Goal: Check status: Check status

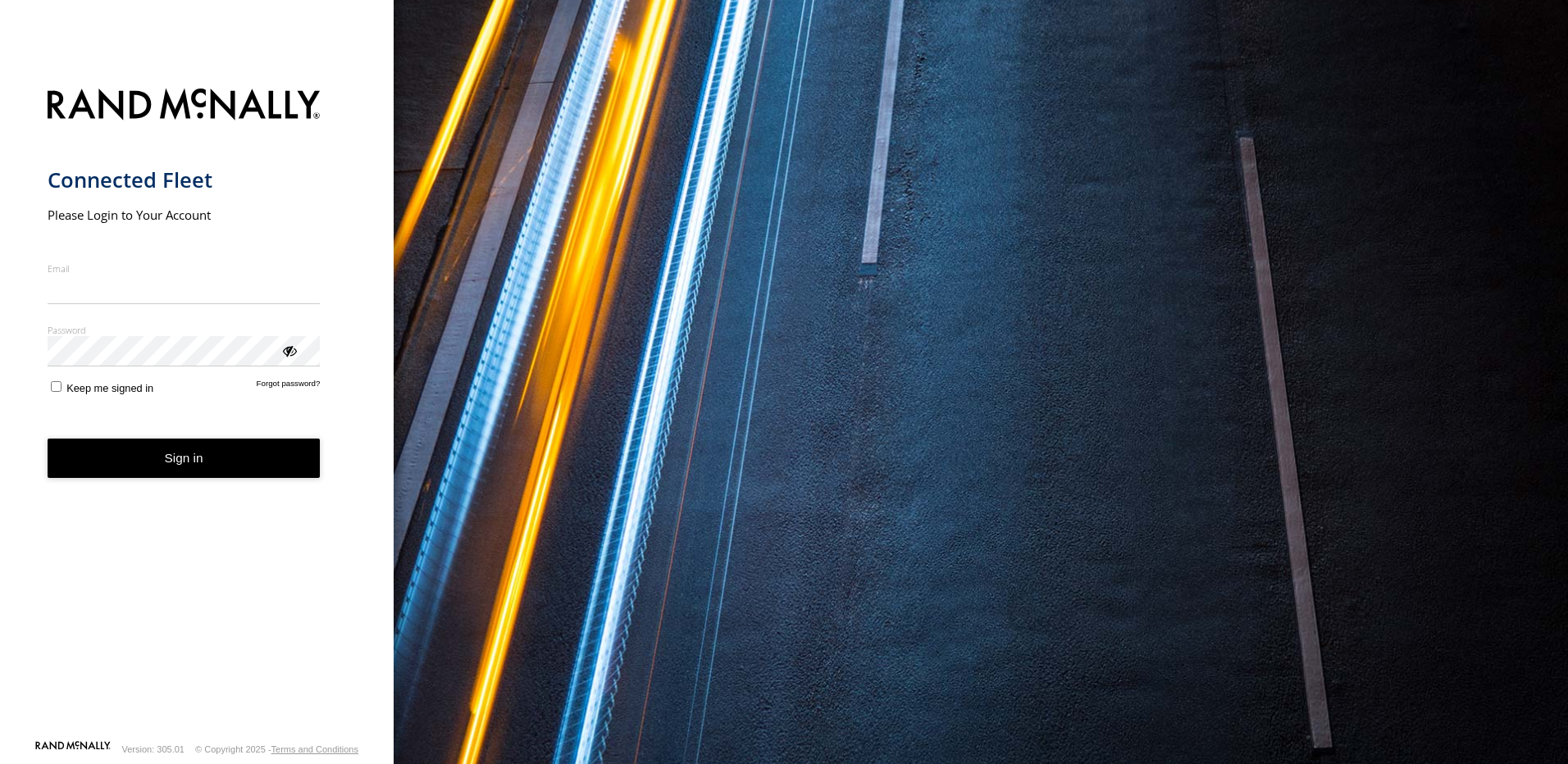
type input "**********"
click at [190, 491] on form "**********" at bounding box center [196, 409] width 299 height 660
click at [191, 469] on button "Sign in" at bounding box center [183, 458] width 273 height 40
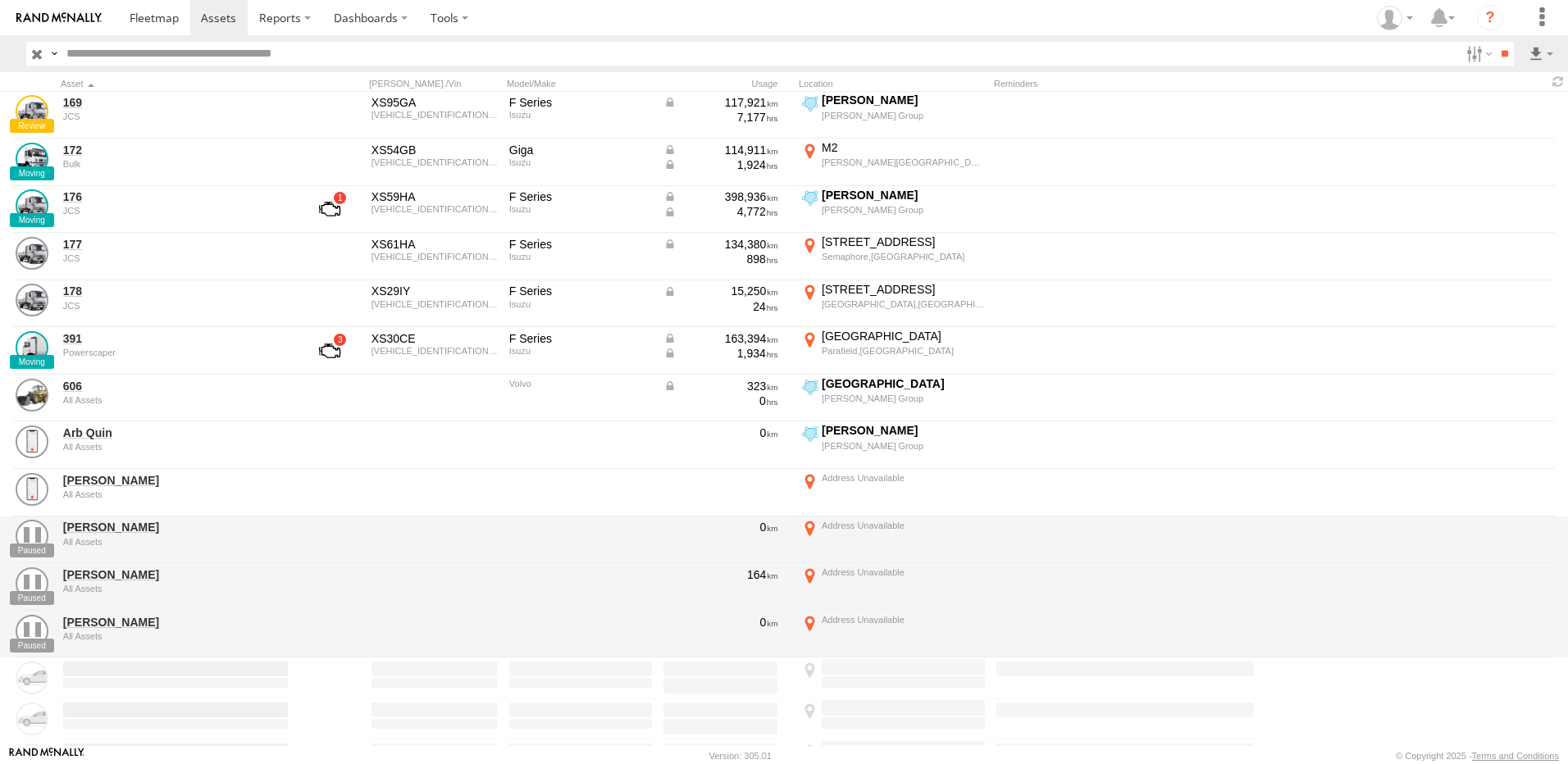
scroll to position [486, 0]
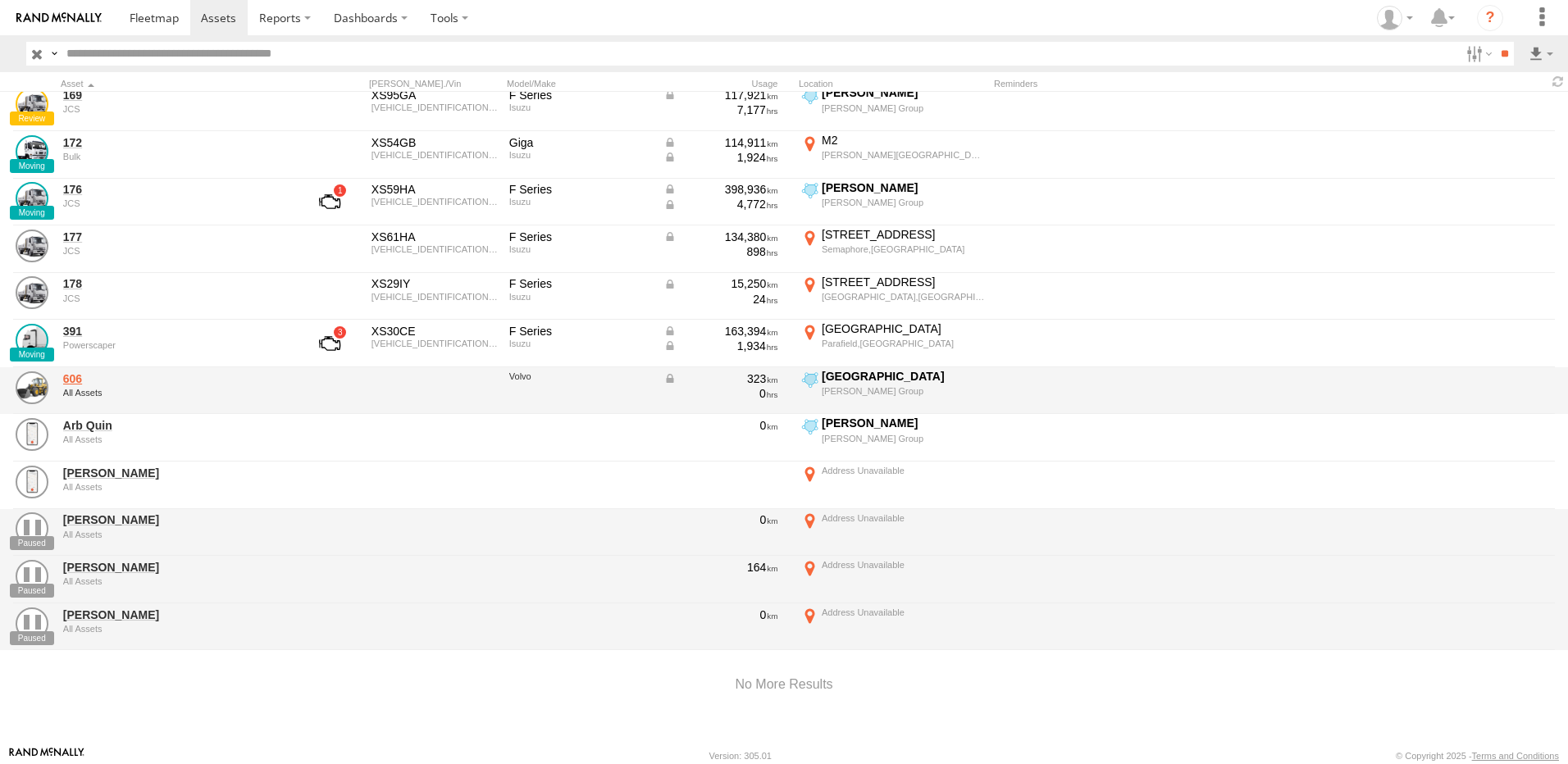
click at [72, 374] on link "606" at bounding box center [176, 379] width 225 height 15
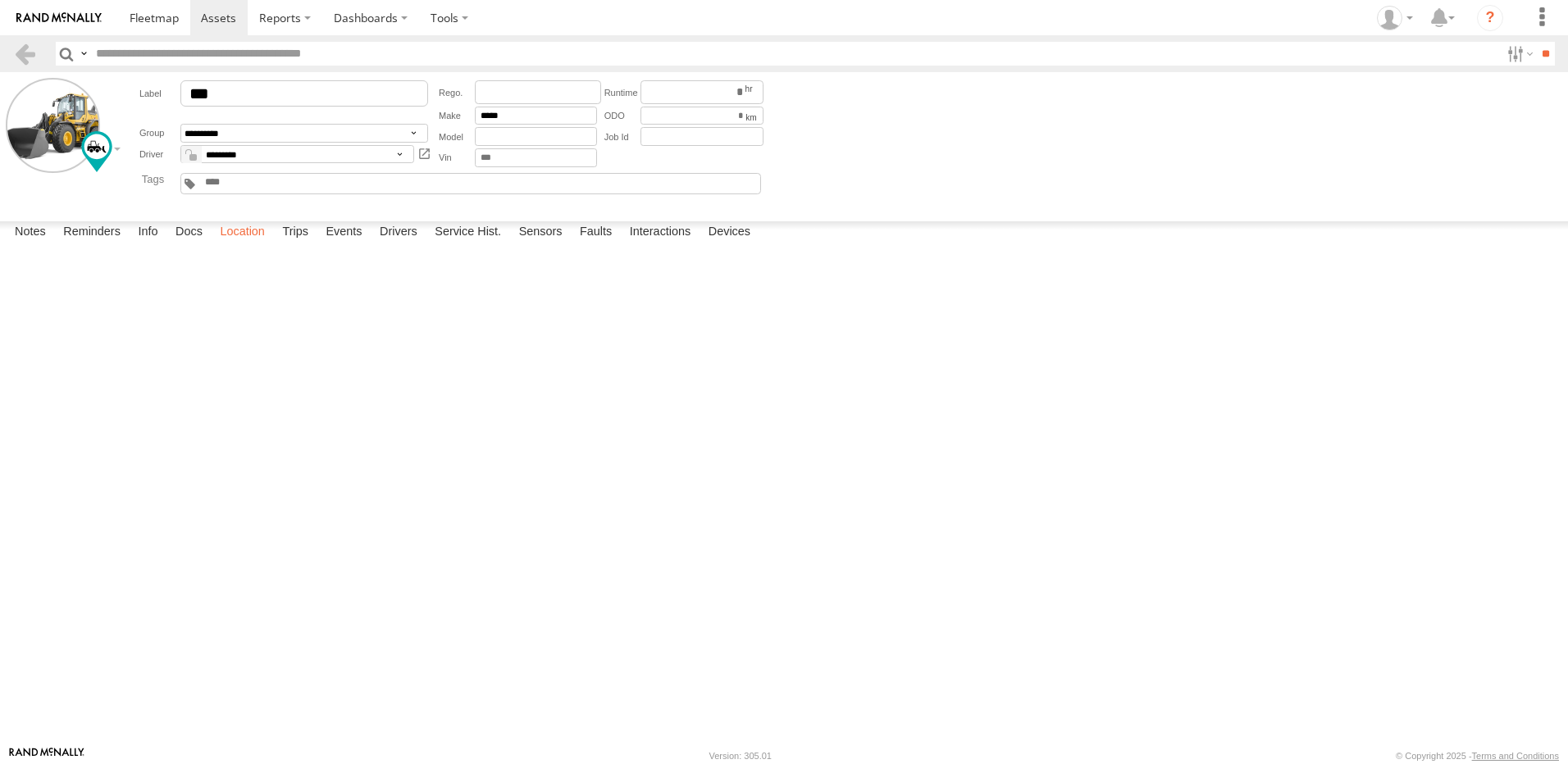
click at [226, 244] on label "Location" at bounding box center [243, 232] width 61 height 23
drag, startPoint x: 742, startPoint y: 472, endPoint x: 557, endPoint y: 505, distance: 187.9
click at [0, 0] on div "606" at bounding box center [0, 0] width 0 height 0
click at [308, 244] on label "Trips" at bounding box center [295, 232] width 42 height 23
click at [353, 244] on label "Events" at bounding box center [343, 232] width 52 height 23
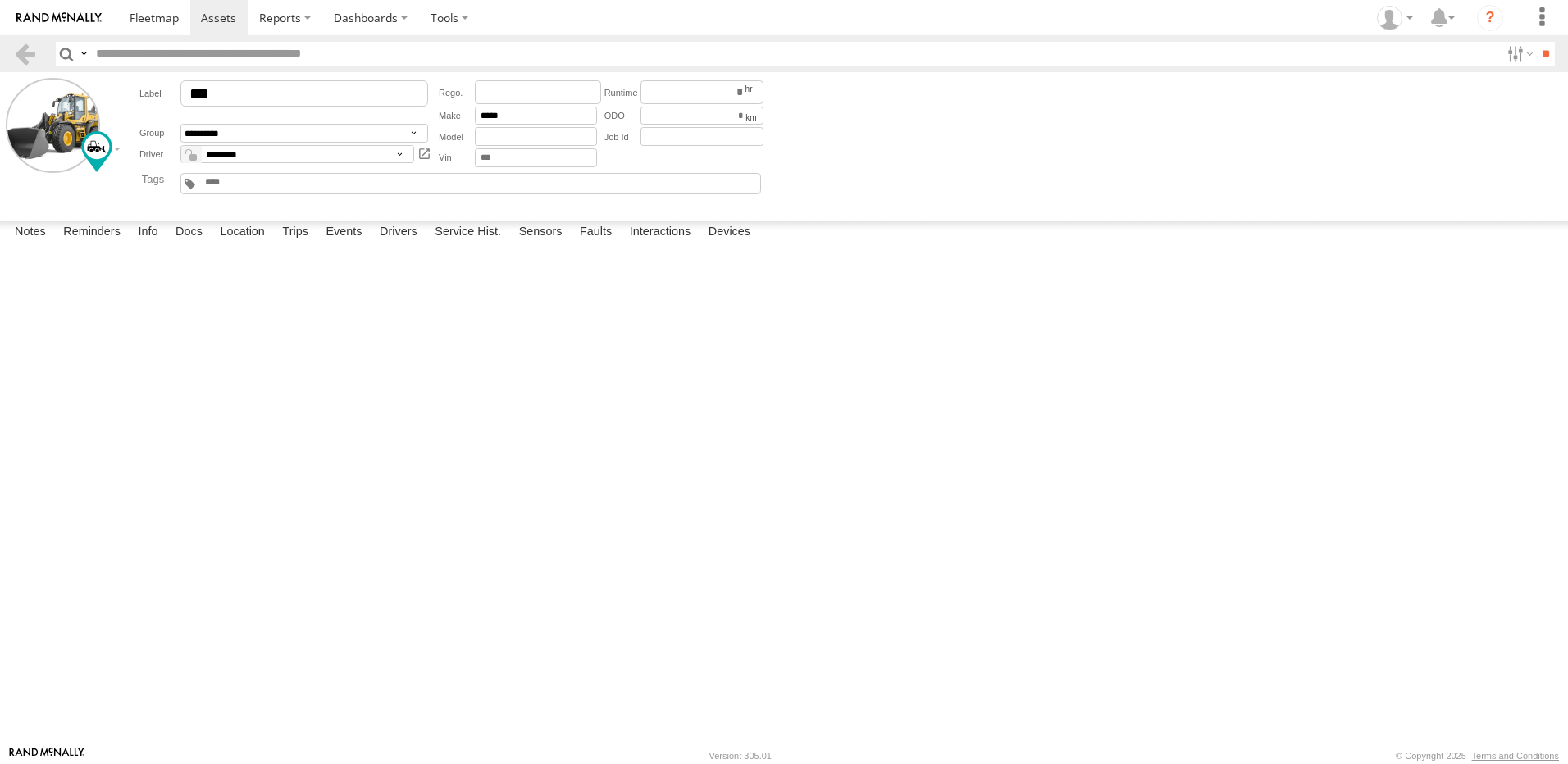
scroll to position [328, 0]
click at [30, 244] on label "Notes" at bounding box center [31, 232] width 47 height 23
click at [165, 13] on span at bounding box center [154, 18] width 49 height 16
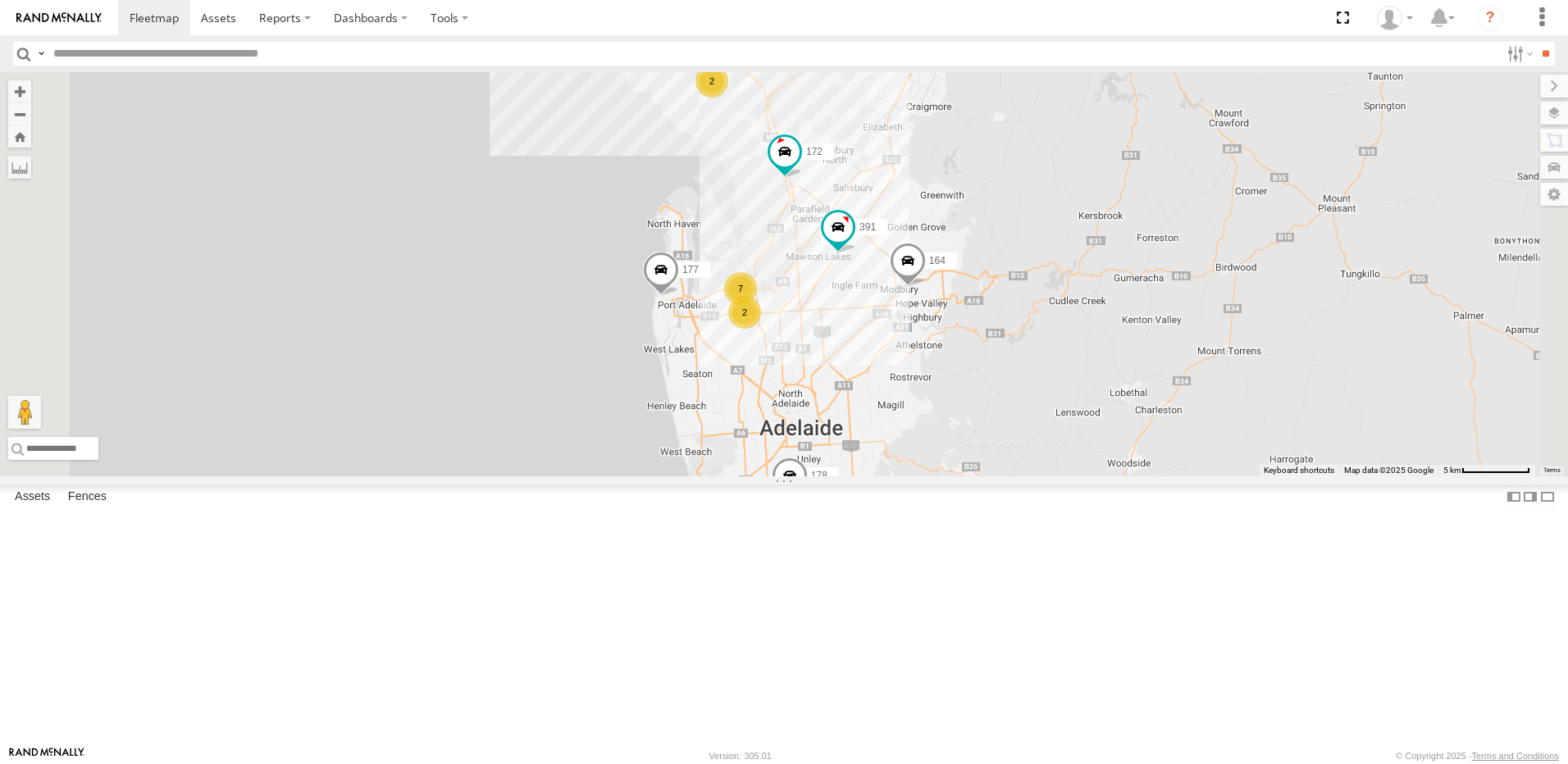
scroll to position [212, 0]
click at [0, 0] on span at bounding box center [0, 0] width 0 height 0
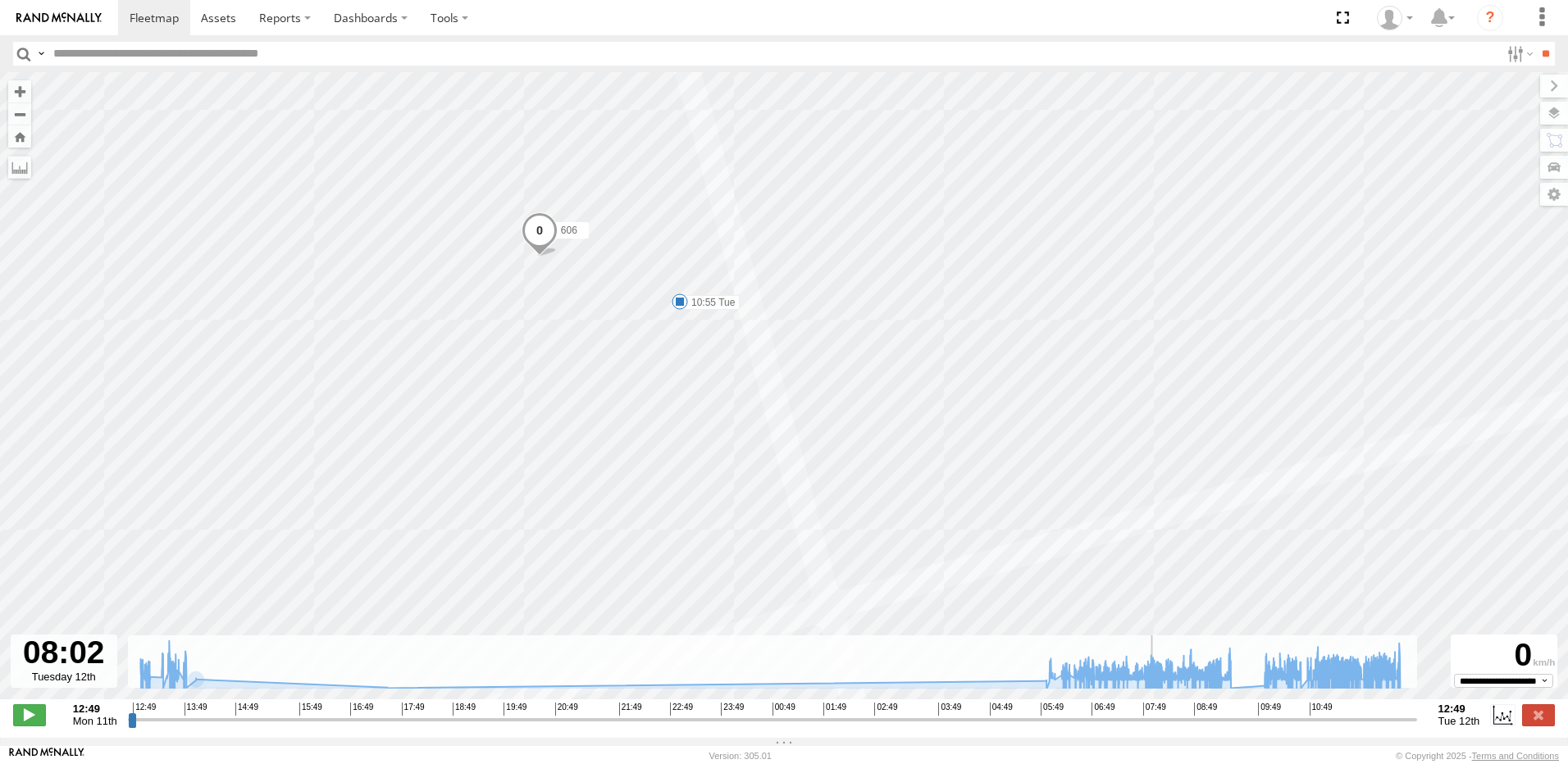
drag, startPoint x: 131, startPoint y: 729, endPoint x: 1156, endPoint y: 717, distance: 1025.1
type input "**********"
click at [1156, 717] on input "range" at bounding box center [772, 720] width 1289 height 16
click at [159, 17] on span at bounding box center [154, 18] width 49 height 16
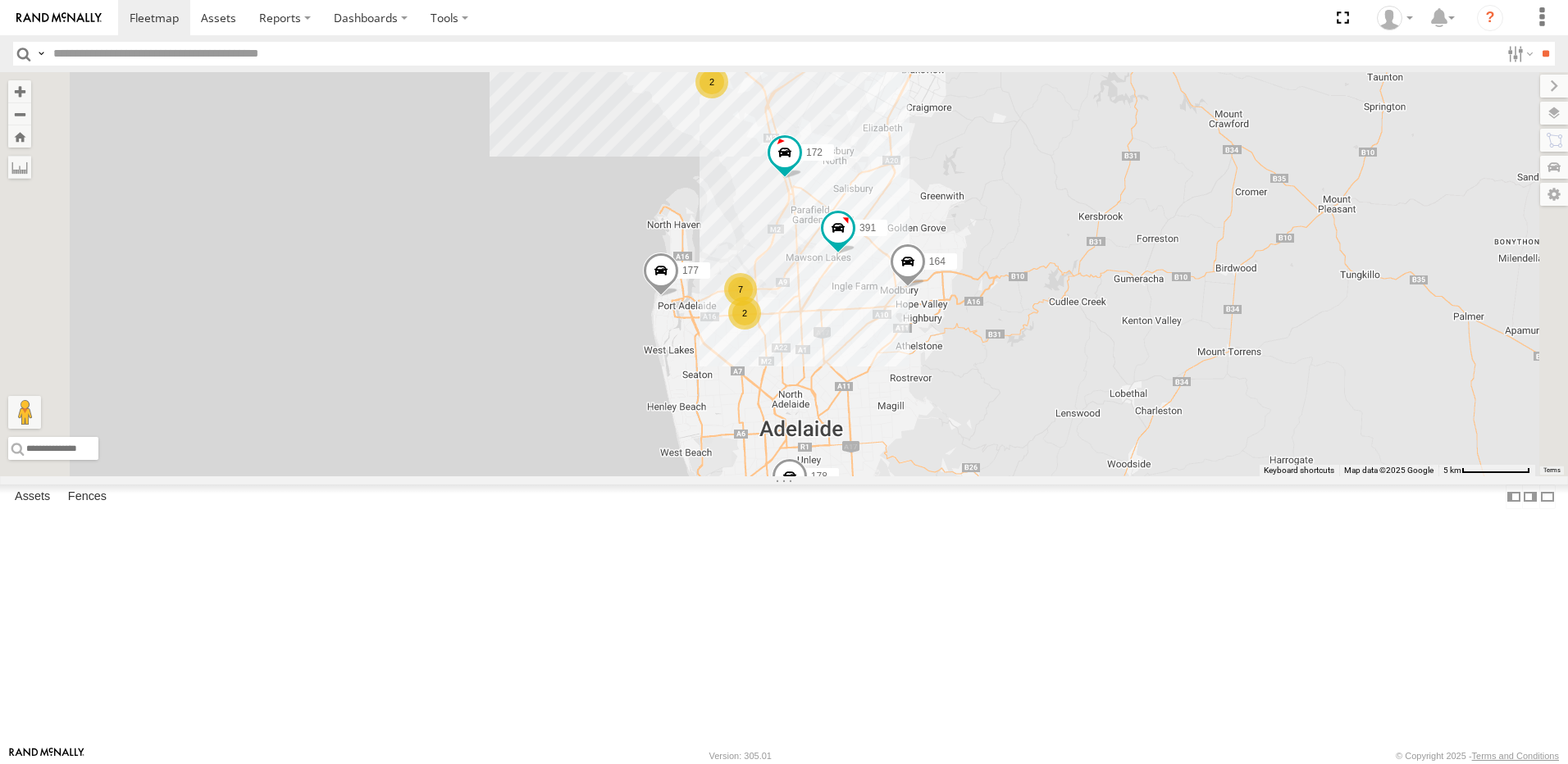
click at [0, 0] on span at bounding box center [0, 0] width 0 height 0
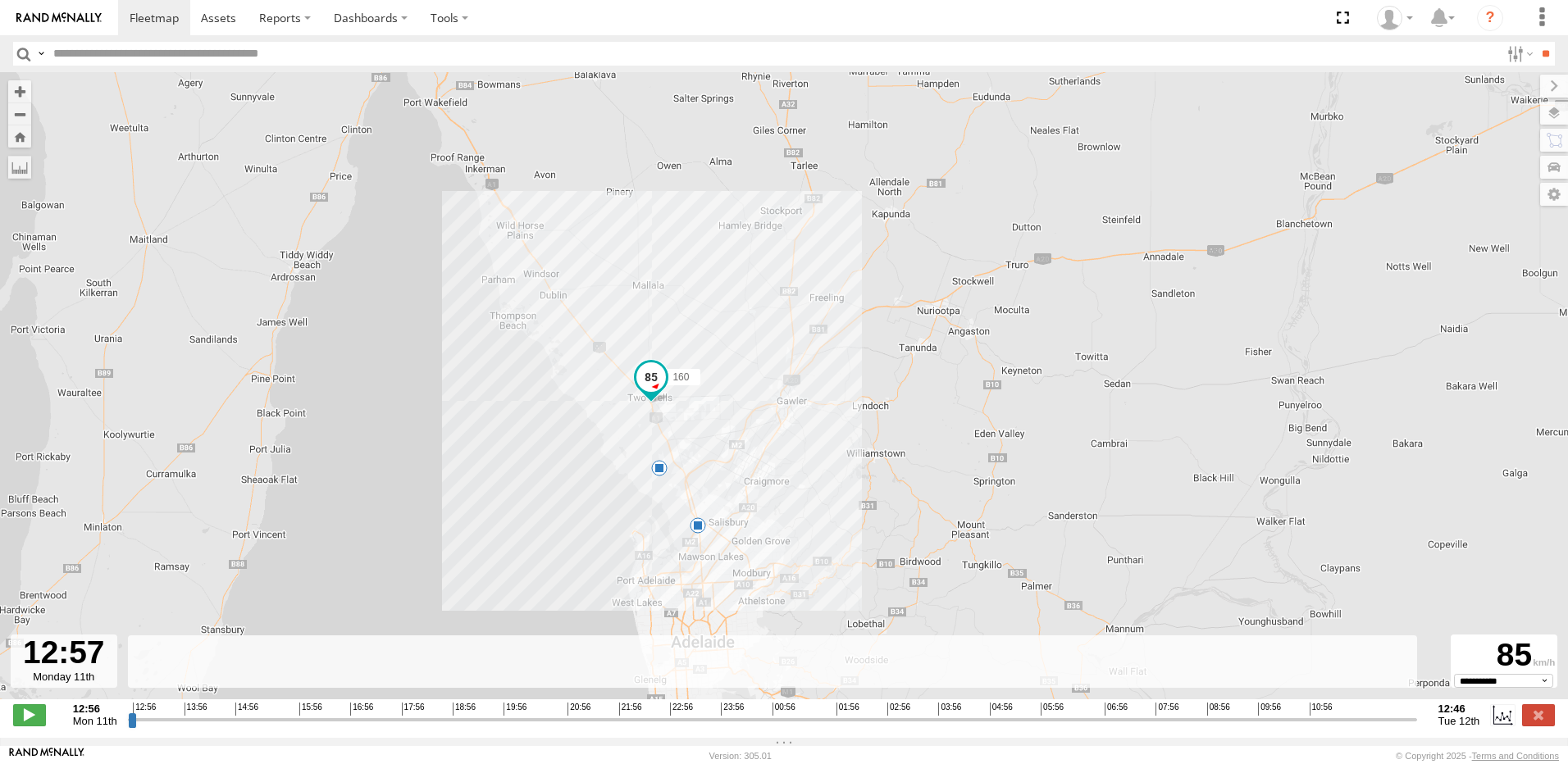
drag, startPoint x: 130, startPoint y: 729, endPoint x: 131, endPoint y: 721, distance: 8.1
click at [131, 721] on input "range" at bounding box center [772, 720] width 1289 height 16
drag, startPoint x: 131, startPoint y: 728, endPoint x: 1087, endPoint y: 718, distance: 956.1
click at [1087, 718] on input "range" at bounding box center [772, 720] width 1289 height 16
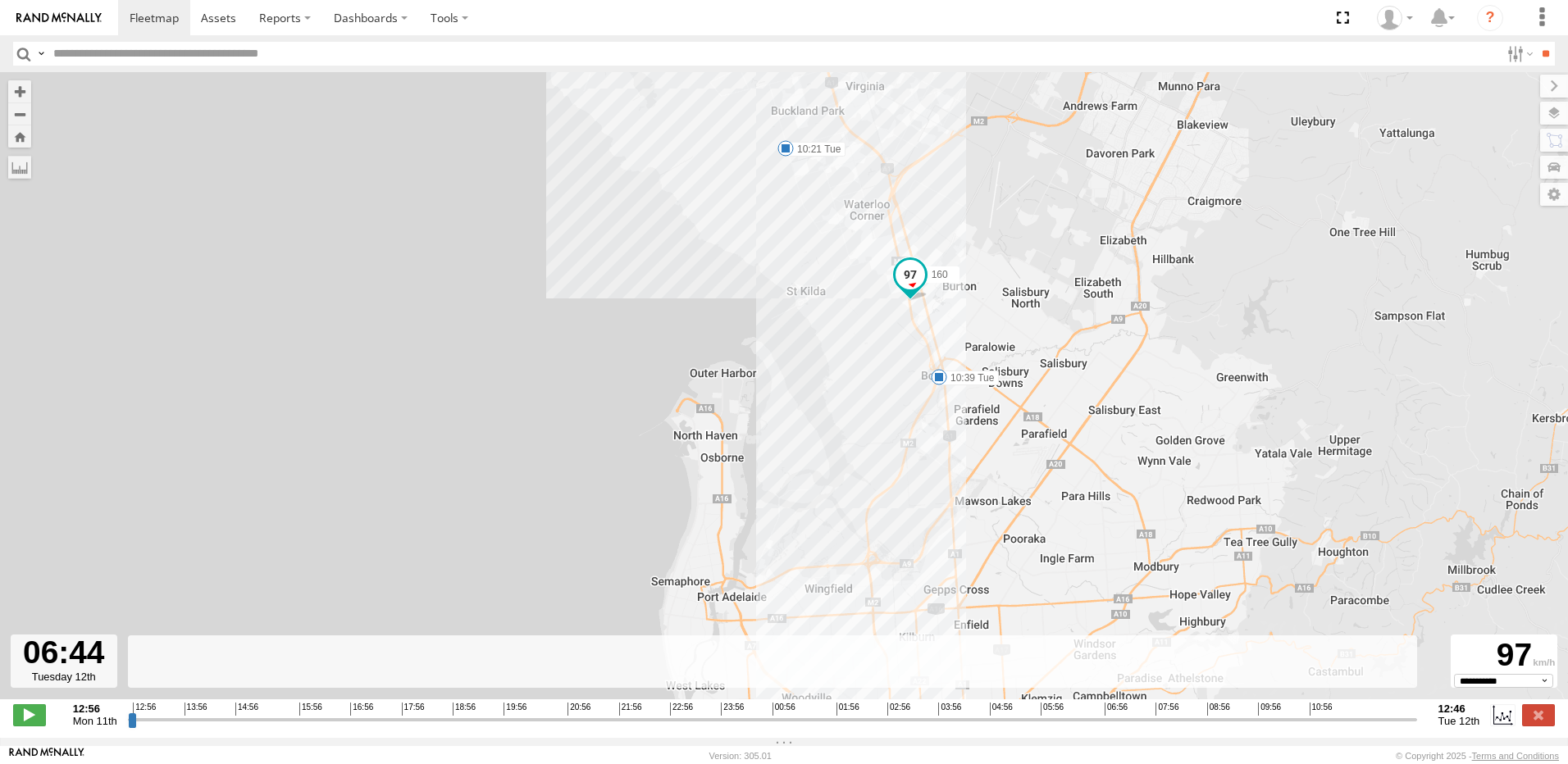
drag, startPoint x: 541, startPoint y: 409, endPoint x: 519, endPoint y: 302, distance: 109.2
click at [519, 302] on div "160 10:21 Tue 10:39 Tue" at bounding box center [784, 394] width 1568 height 645
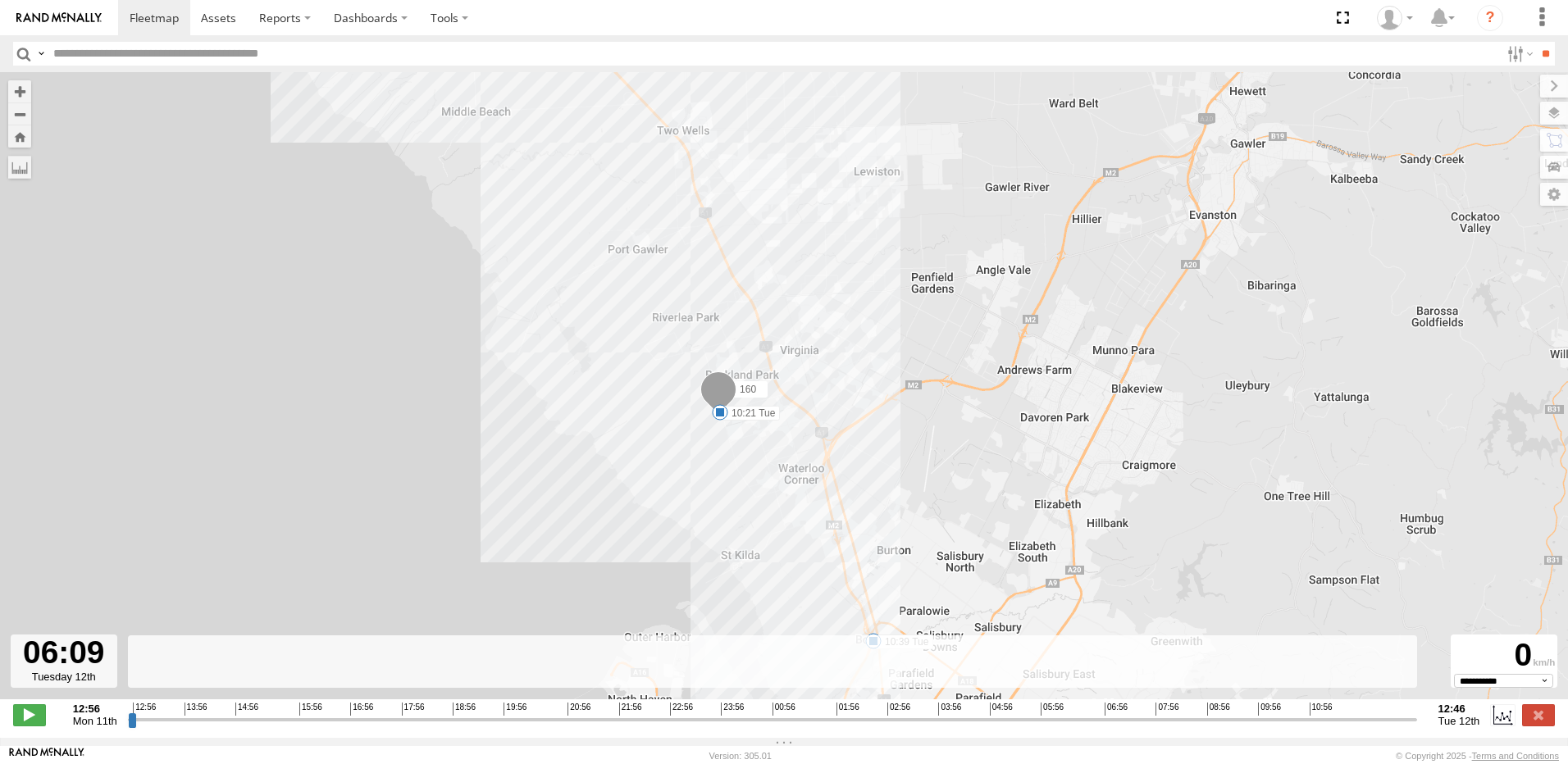
drag, startPoint x: 1088, startPoint y: 728, endPoint x: 1055, endPoint y: 730, distance: 33.1
click at [1055, 728] on input "range" at bounding box center [772, 720] width 1289 height 16
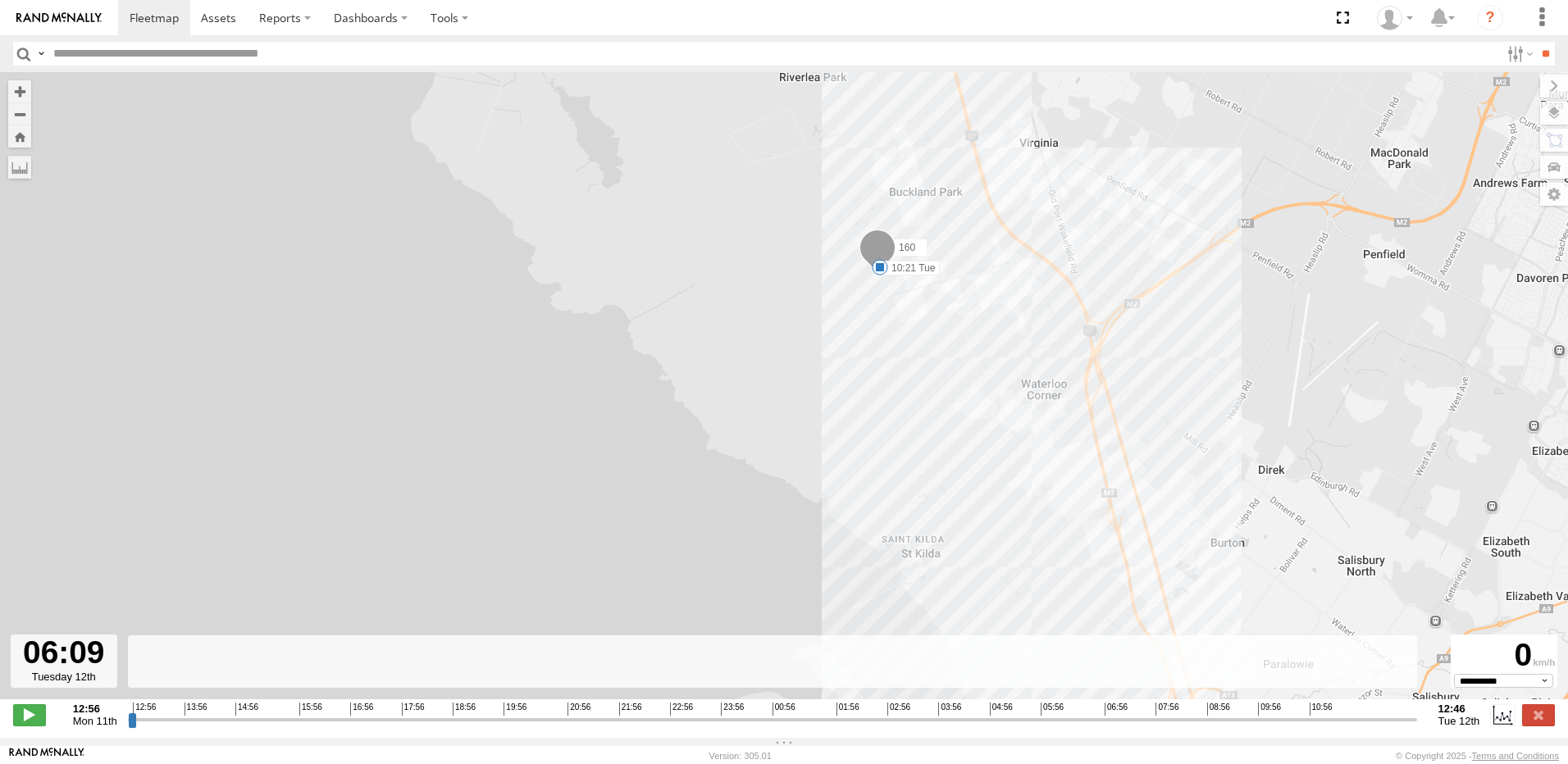
drag, startPoint x: 529, startPoint y: 481, endPoint x: 517, endPoint y: 411, distance: 71.0
click at [517, 411] on div "160 10:21 Tue 10:39 Tue" at bounding box center [784, 394] width 1568 height 645
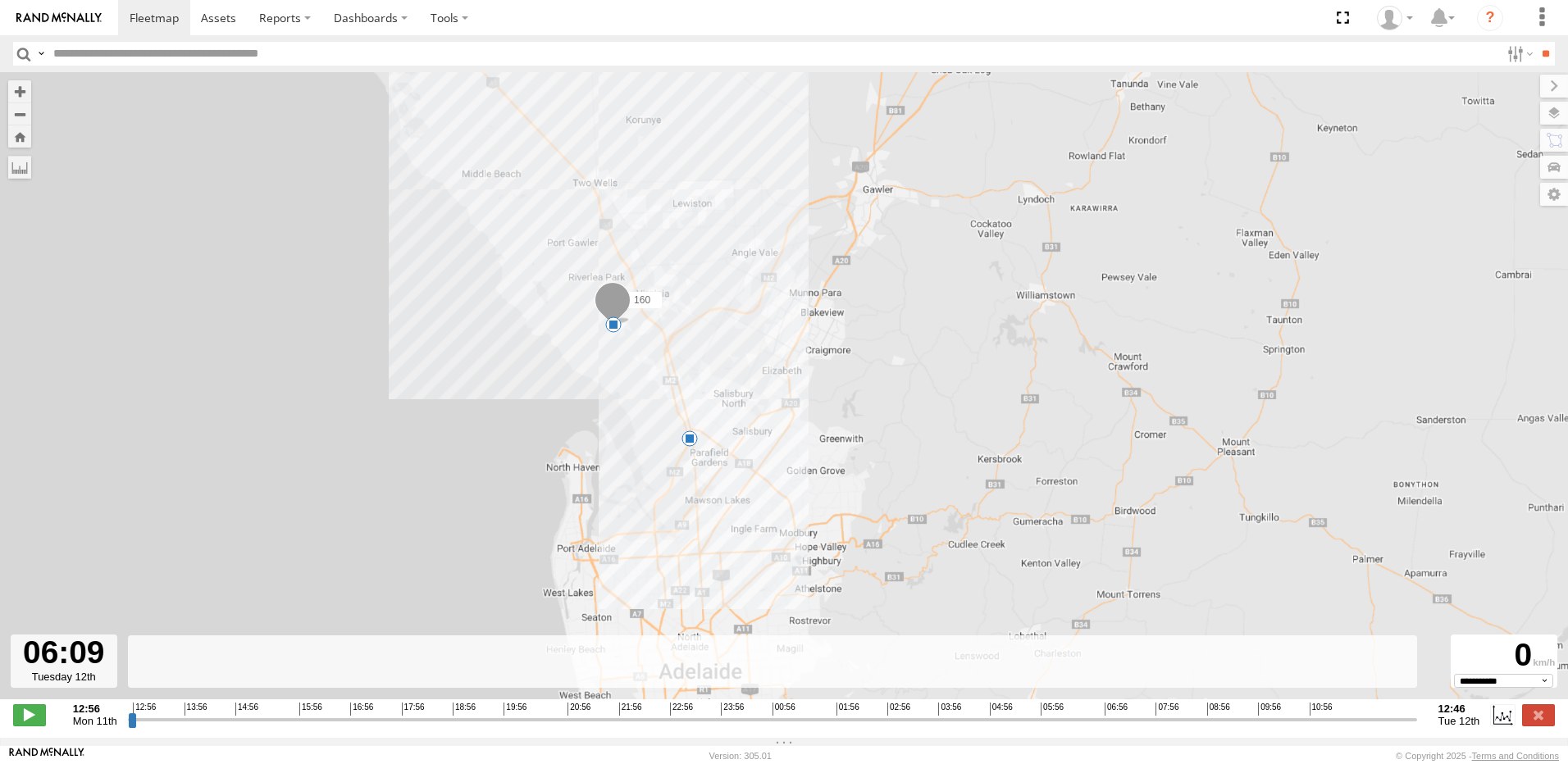
drag, startPoint x: 496, startPoint y: 421, endPoint x: 506, endPoint y: 373, distance: 49.0
click at [506, 373] on div "160 10:21 Tue 10:39 Tue" at bounding box center [784, 394] width 1568 height 645
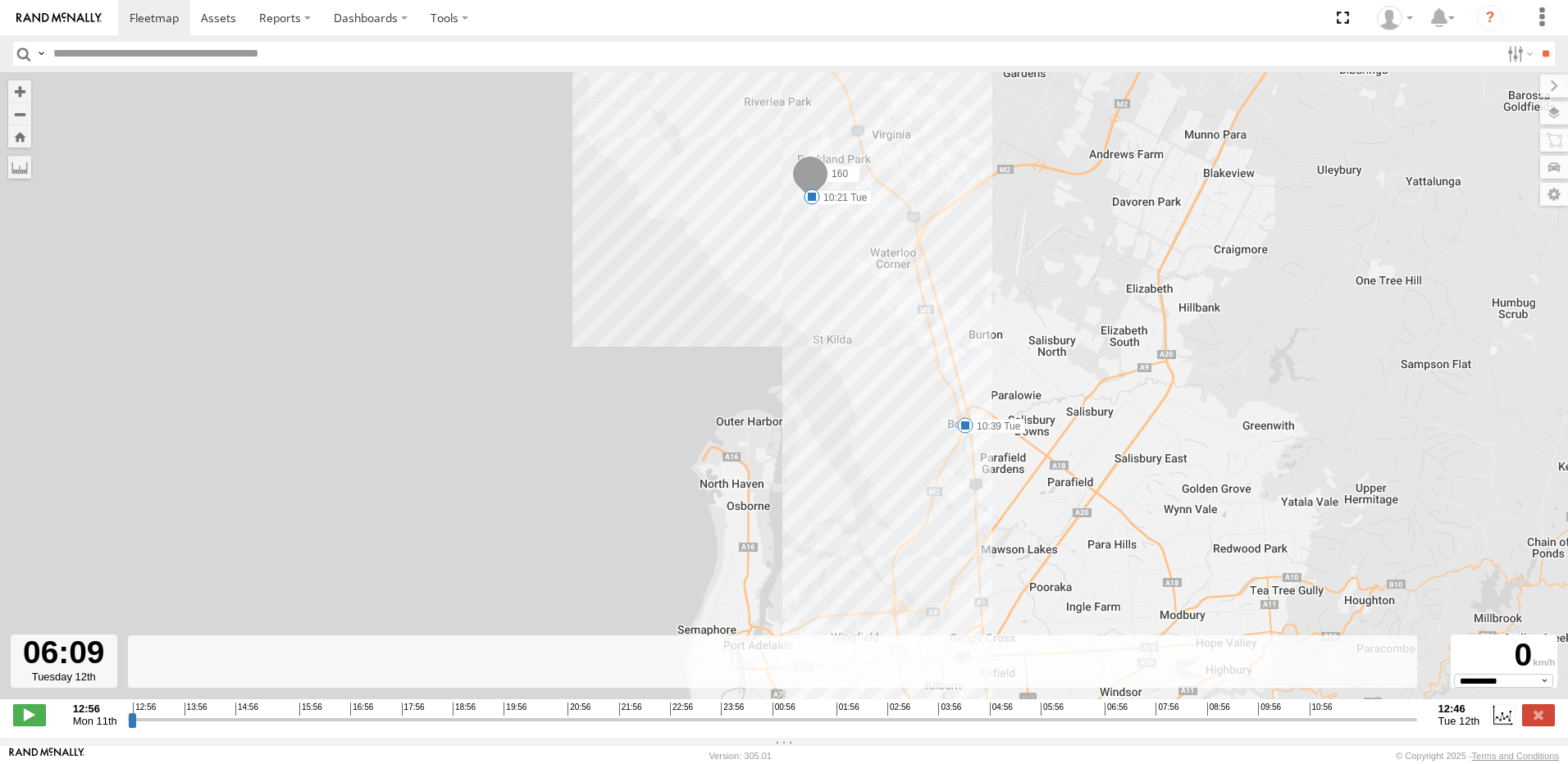
drag, startPoint x: 441, startPoint y: 380, endPoint x: 449, endPoint y: 313, distance: 67.5
click at [449, 313] on div "160 10:21 Tue 10:39 Tue" at bounding box center [784, 394] width 1568 height 645
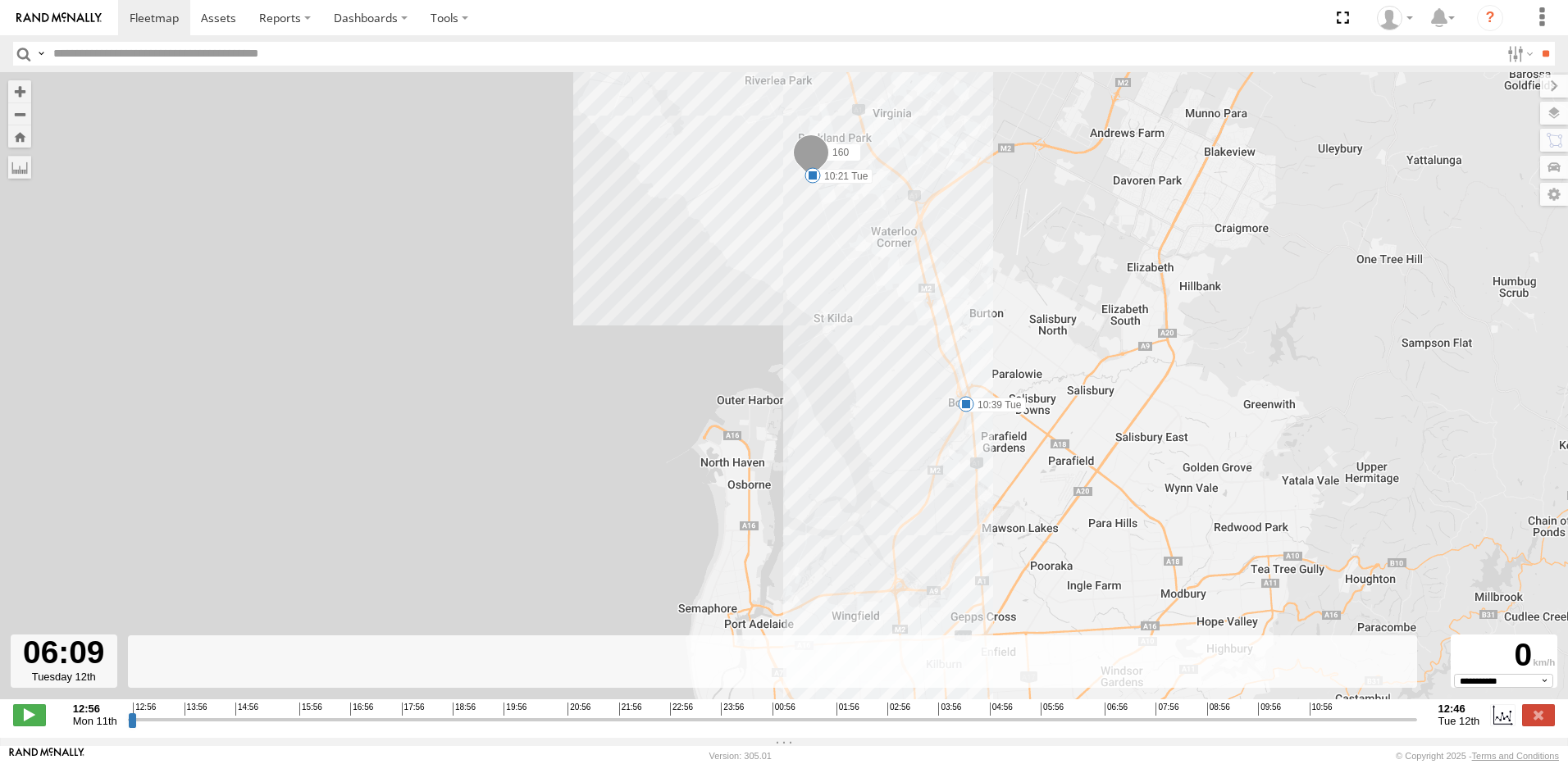
click at [451, 281] on div "160 10:21 Tue 10:39 Tue" at bounding box center [784, 394] width 1568 height 645
click at [32, 726] on span at bounding box center [29, 715] width 33 height 22
click at [964, 411] on span at bounding box center [965, 402] width 17 height 17
click at [964, 390] on div "10:39 Tue 12th Aug Jones Rd Bolivar" at bounding box center [965, 346] width 180 height 88
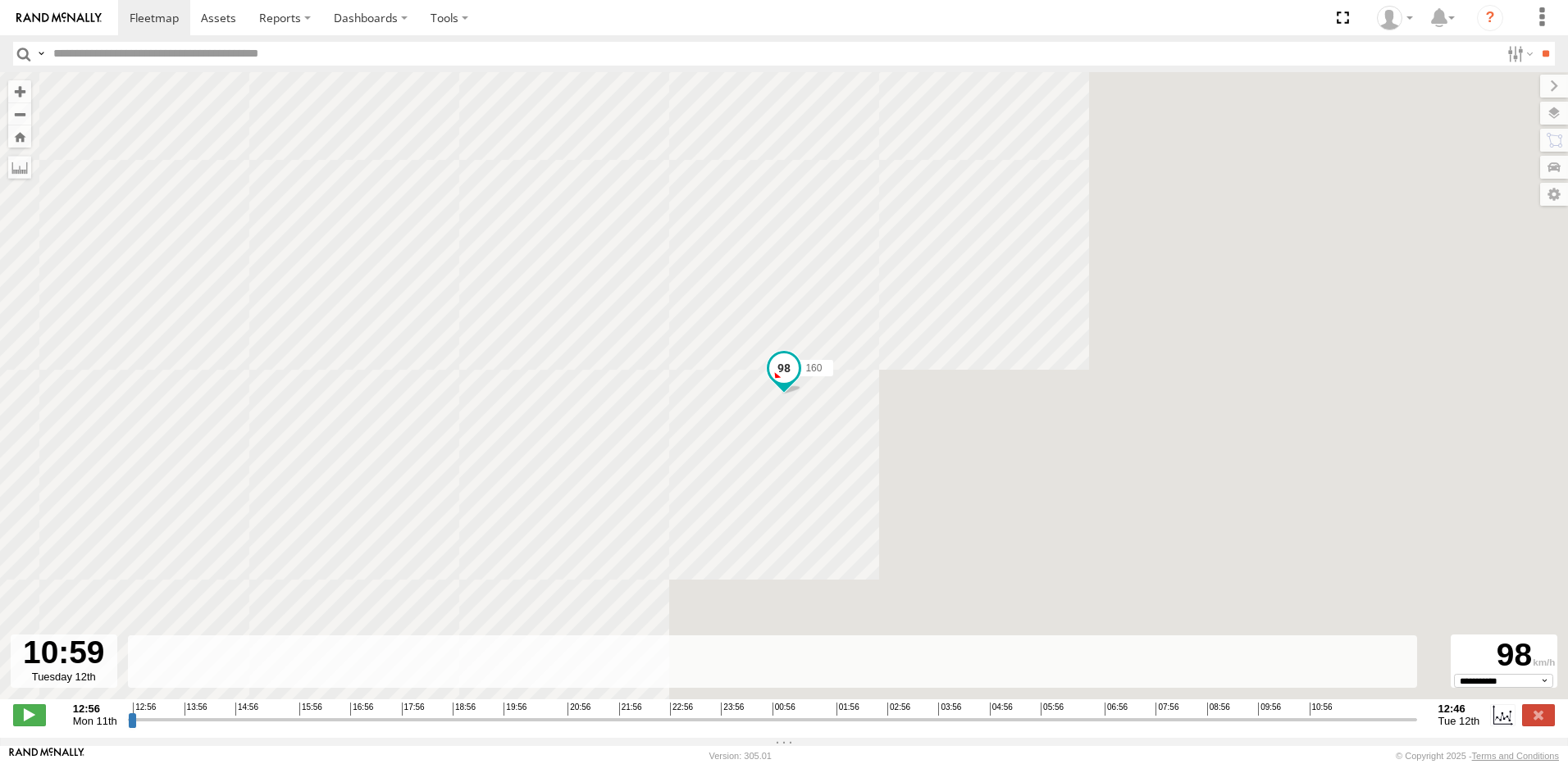
drag, startPoint x: 973, startPoint y: 445, endPoint x: 974, endPoint y: 348, distance: 97.0
click at [974, 353] on div "160 10:21 Tue 10:39 Tue" at bounding box center [784, 394] width 1568 height 645
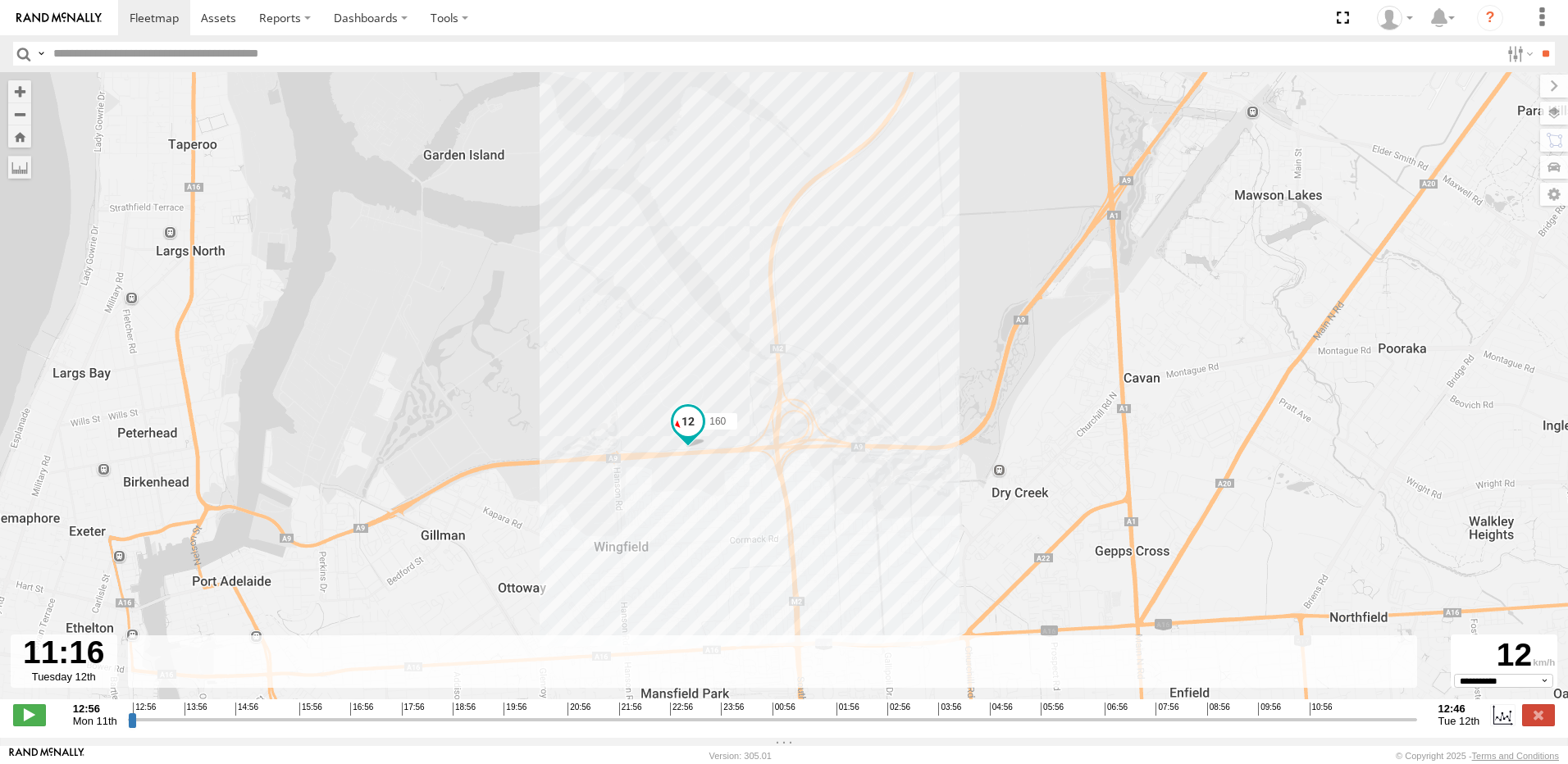
drag, startPoint x: 738, startPoint y: 292, endPoint x: 738, endPoint y: 327, distance: 35.0
click at [738, 321] on div "160 10:21 Tue 10:39 Tue" at bounding box center [784, 394] width 1568 height 645
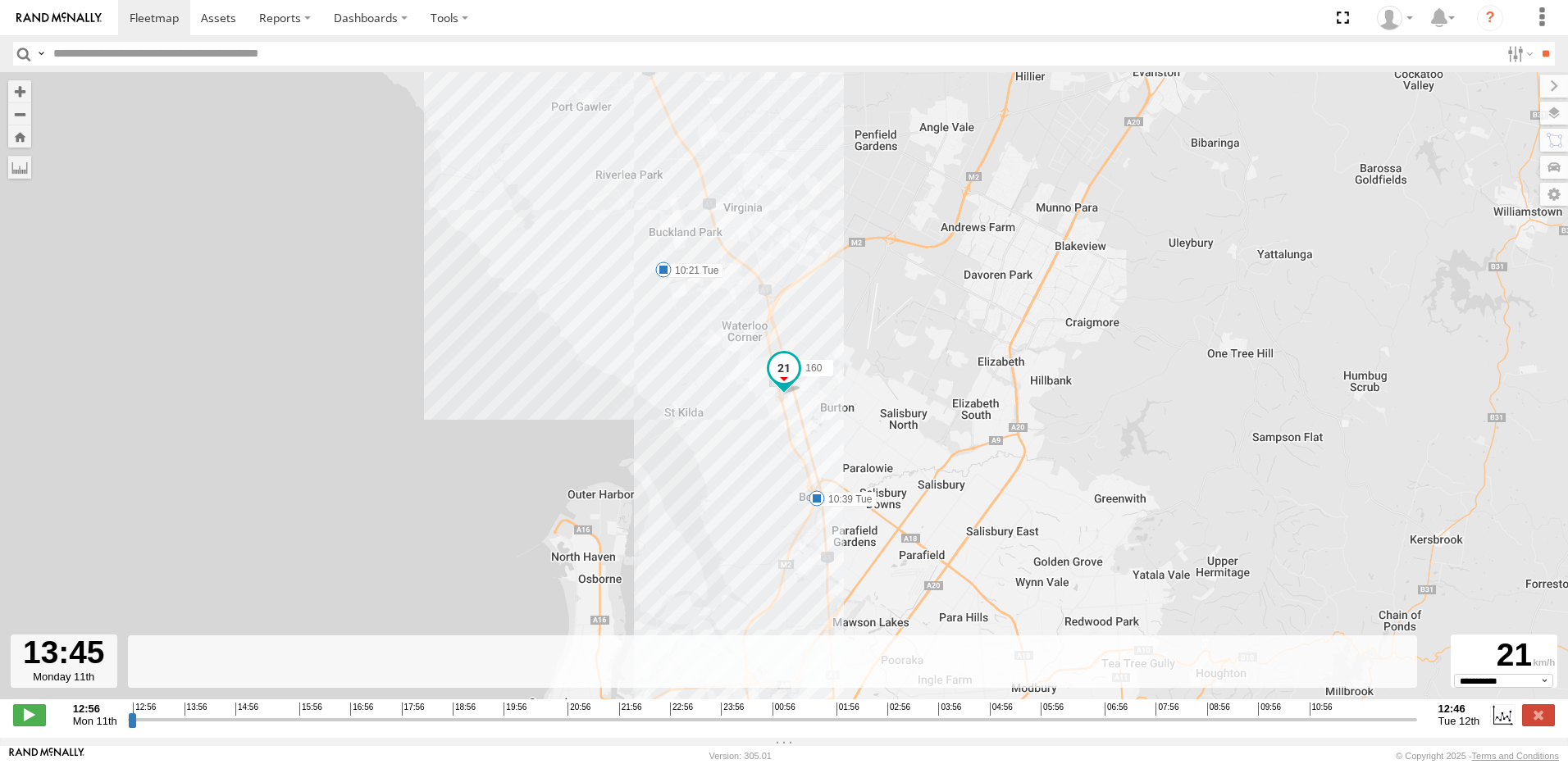
drag, startPoint x: 1410, startPoint y: 730, endPoint x: 175, endPoint y: 681, distance: 1236.0
click at [175, 712] on input "range" at bounding box center [772, 720] width 1289 height 16
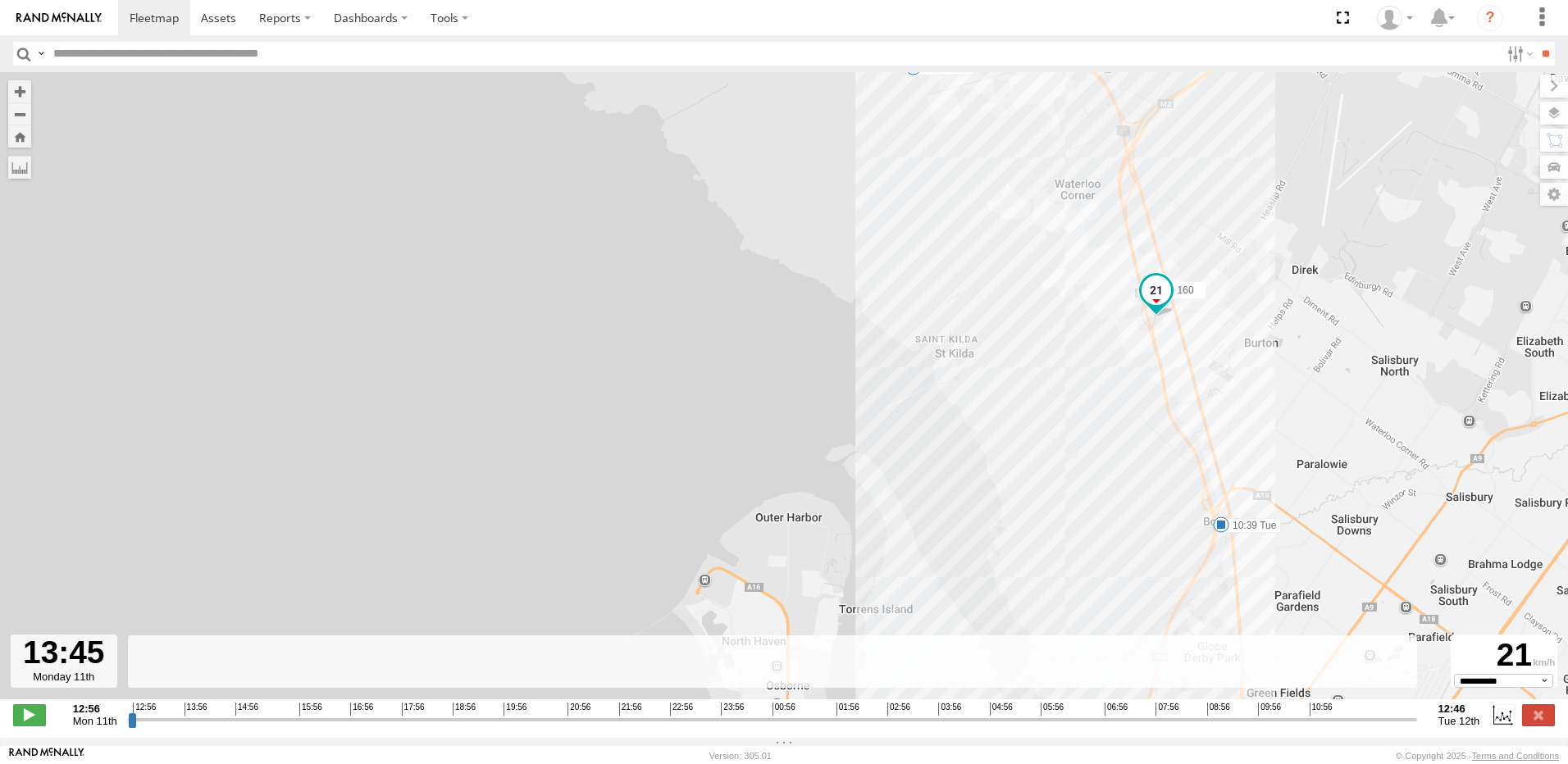
drag, startPoint x: 640, startPoint y: 367, endPoint x: 609, endPoint y: 419, distance: 60.5
click at [608, 423] on div "160 10:21 Tue 10:39 Tue" at bounding box center [784, 394] width 1568 height 645
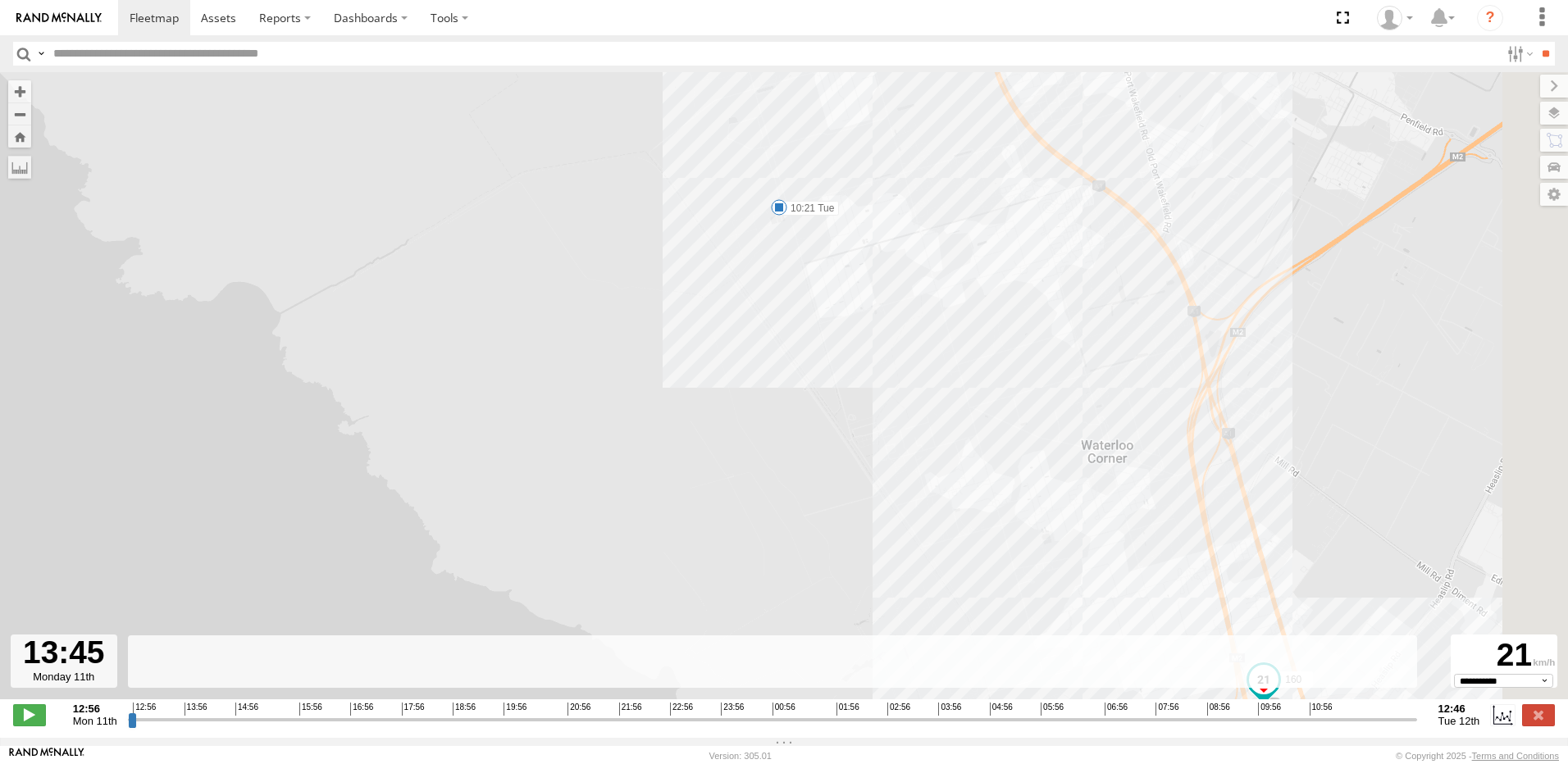
drag, startPoint x: 840, startPoint y: 391, endPoint x: 703, endPoint y: 423, distance: 140.7
click at [703, 423] on div "160 10:21 Tue 10:39 Tue" at bounding box center [784, 394] width 1568 height 645
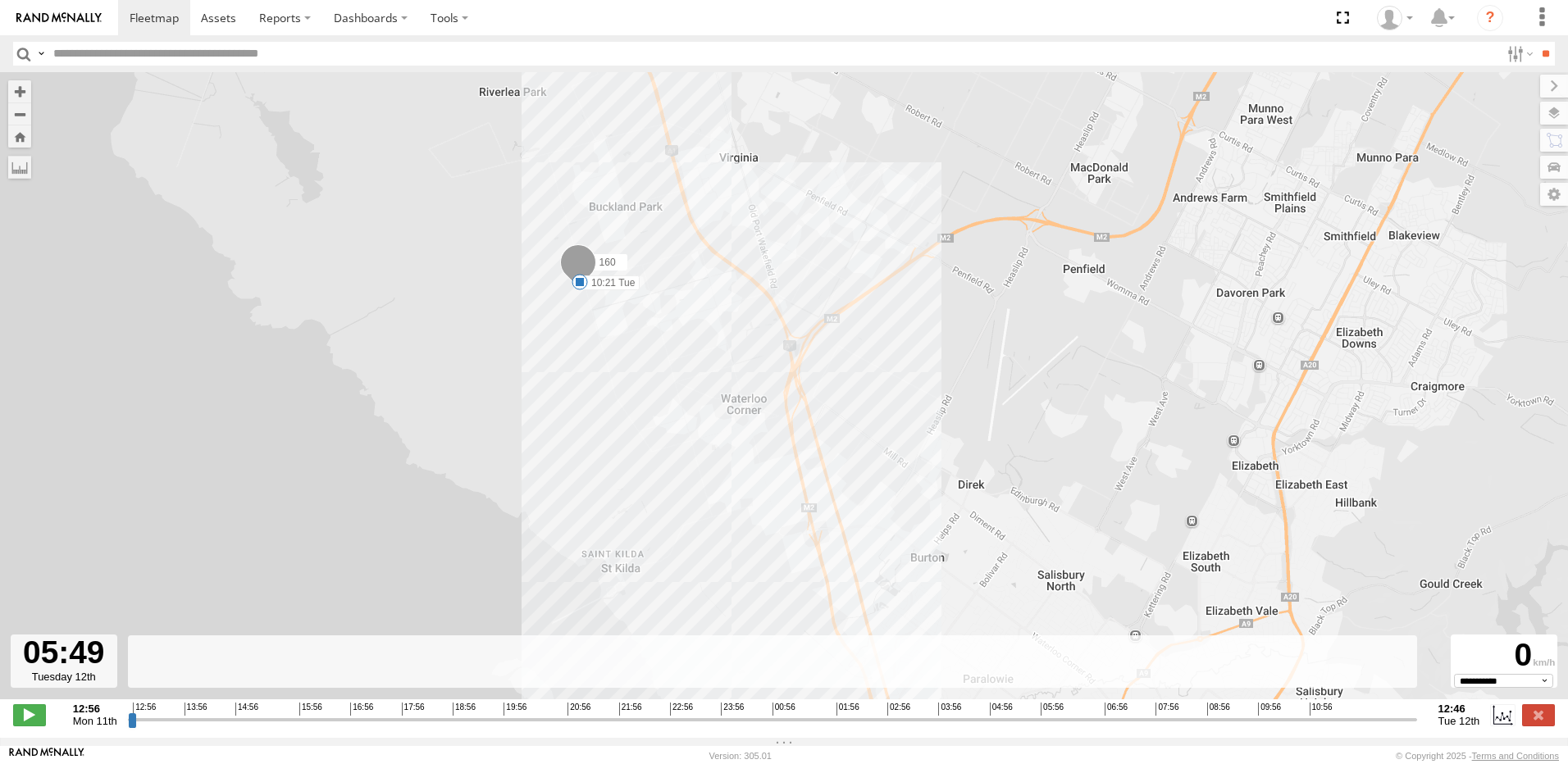
drag, startPoint x: 177, startPoint y: 729, endPoint x: 1040, endPoint y: 756, distance: 863.4
type input "**********"
click at [1040, 728] on input "range" at bounding box center [772, 720] width 1289 height 16
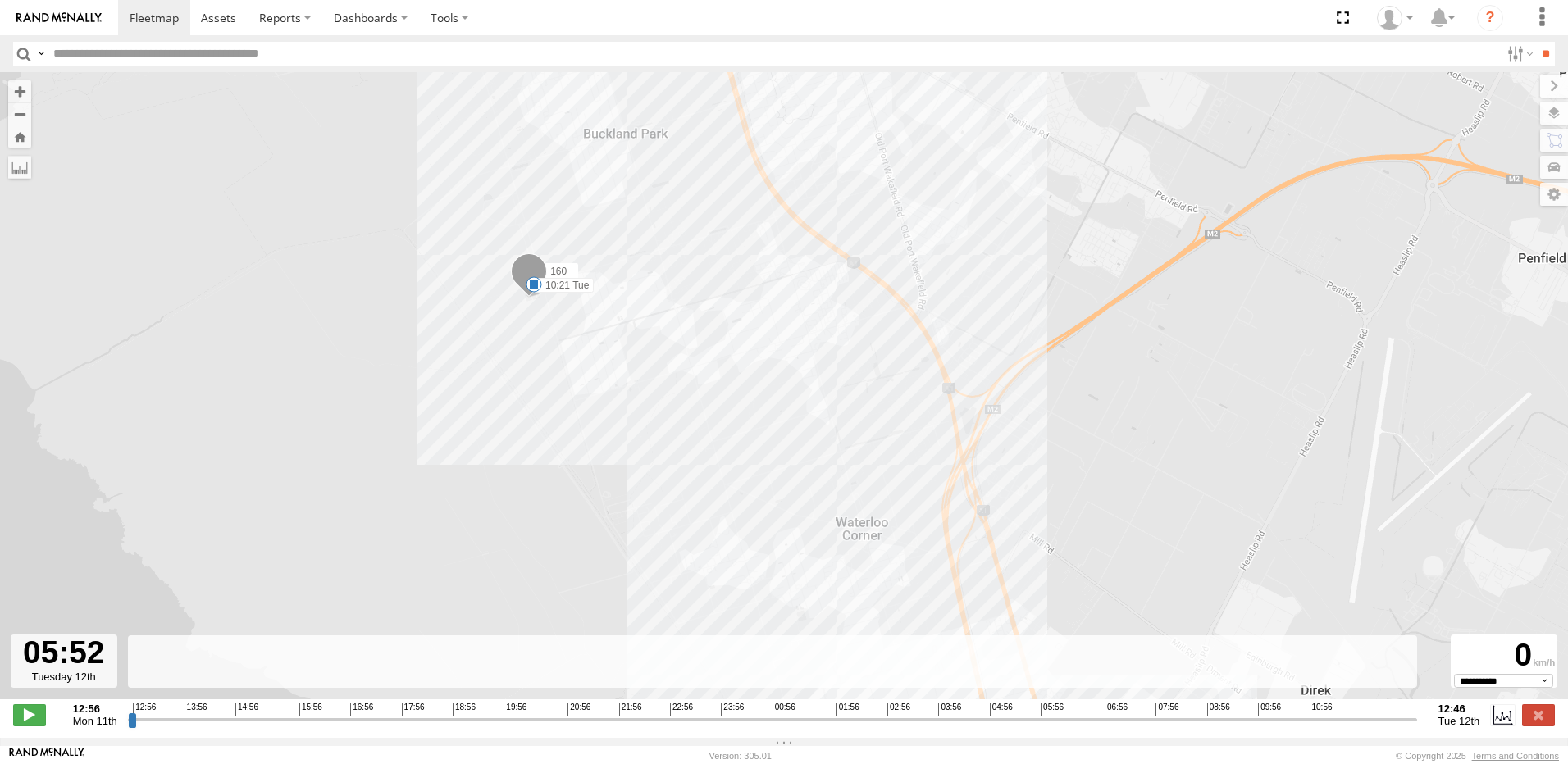
drag, startPoint x: 721, startPoint y: 336, endPoint x: 509, endPoint y: 424, distance: 229.5
click at [509, 424] on div "160 10:21 Tue 10:39 Tue" at bounding box center [784, 394] width 1568 height 645
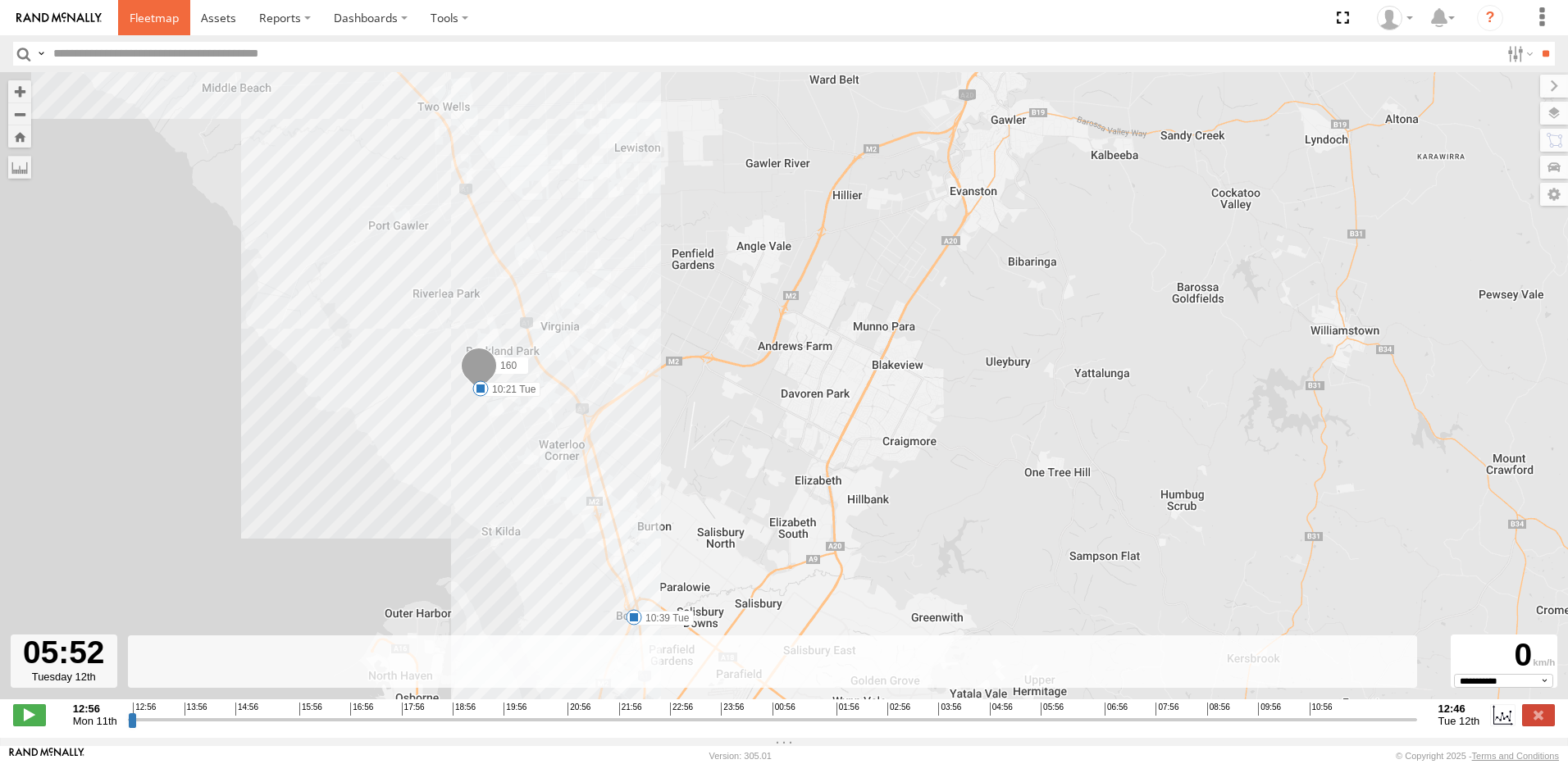
click at [148, 22] on span at bounding box center [154, 18] width 49 height 16
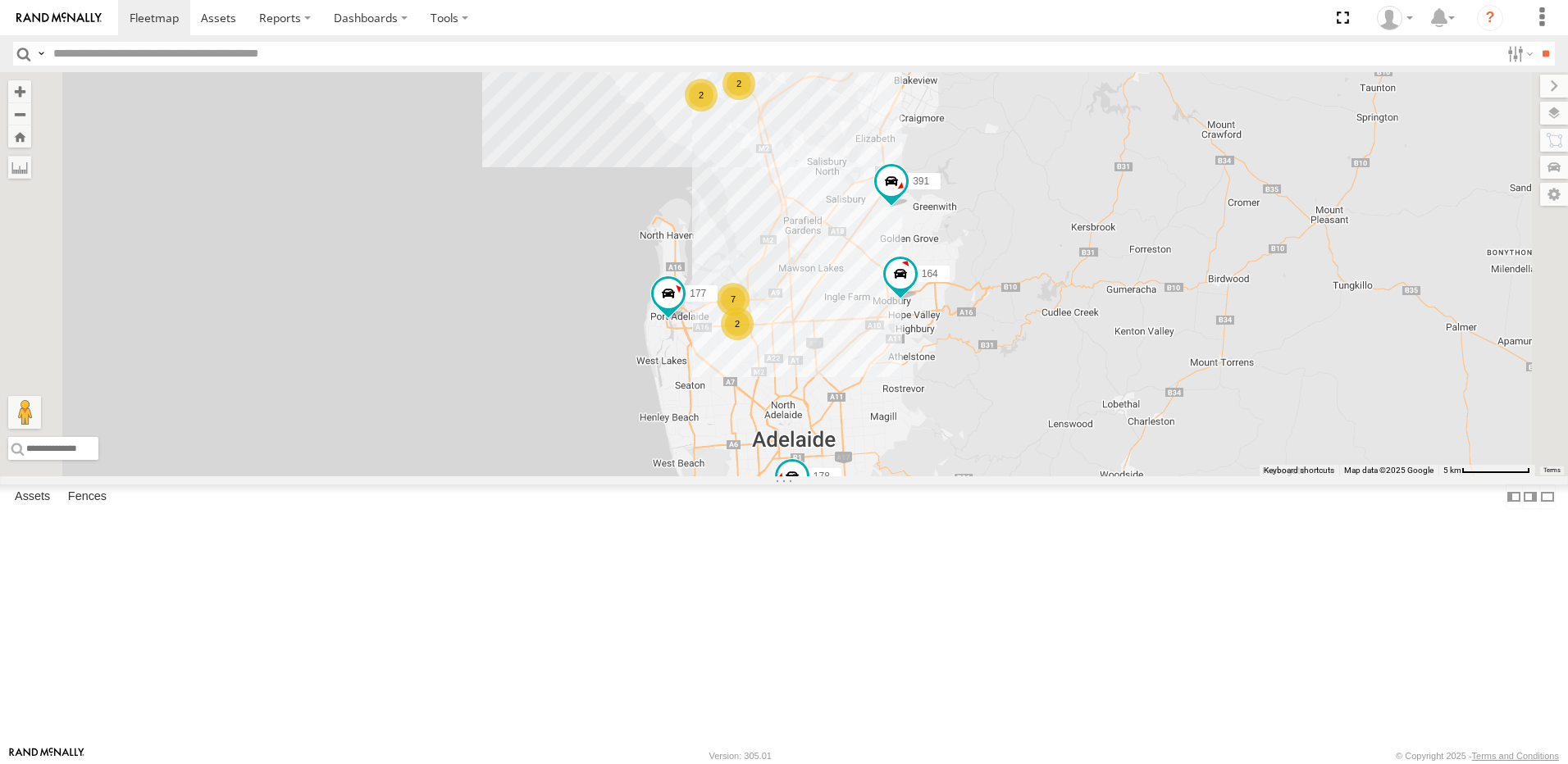
click at [0, 0] on span at bounding box center [0, 0] width 0 height 0
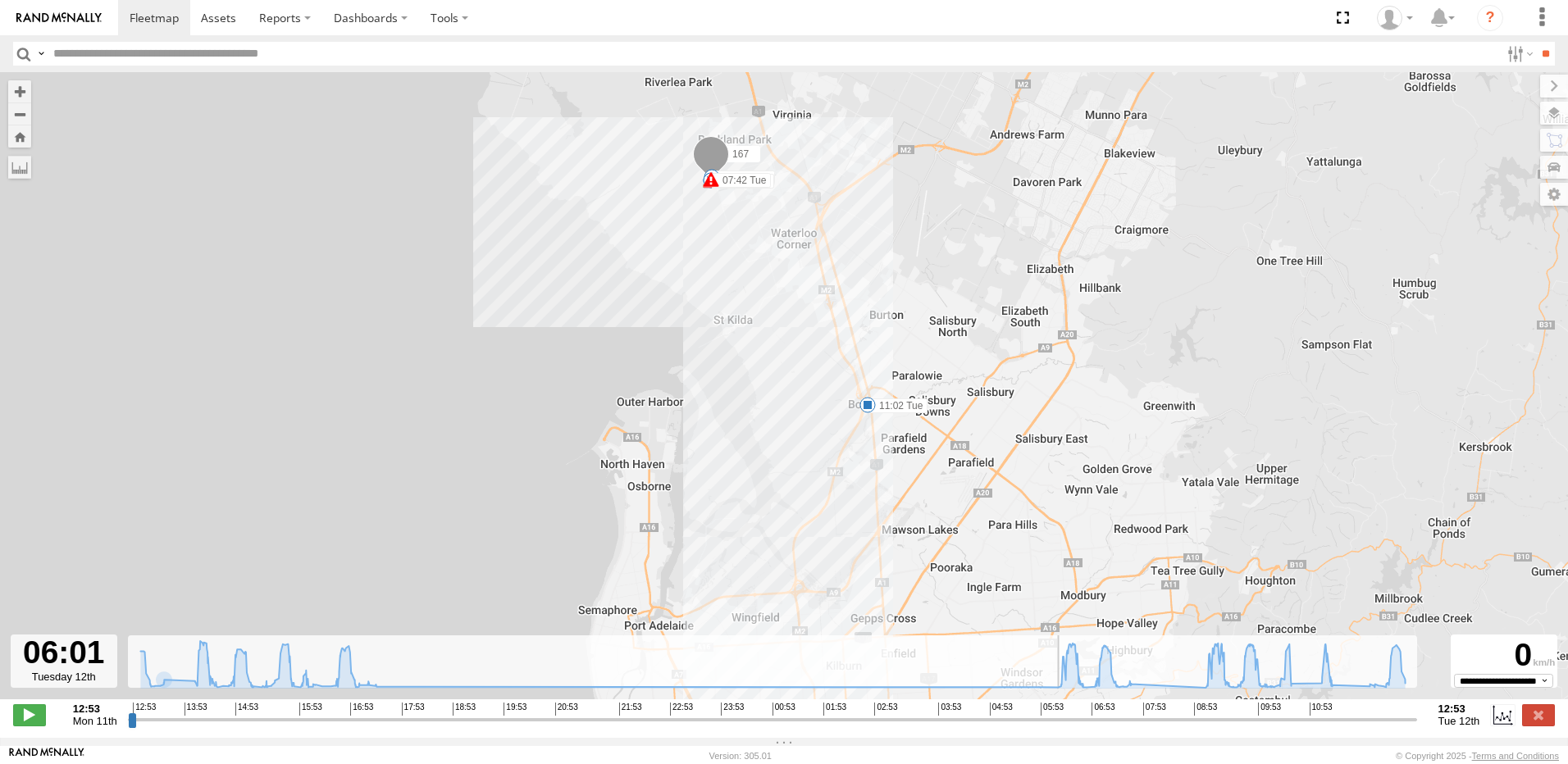
drag, startPoint x: 129, startPoint y: 730, endPoint x: 1045, endPoint y: 725, distance: 916.0
click at [1045, 725] on input "range" at bounding box center [772, 720] width 1289 height 16
drag, startPoint x: 1046, startPoint y: 729, endPoint x: 1160, endPoint y: 728, distance: 114.0
click at [1160, 728] on input "range" at bounding box center [772, 720] width 1289 height 16
drag, startPoint x: 1158, startPoint y: 722, endPoint x: 1410, endPoint y: 708, distance: 252.4
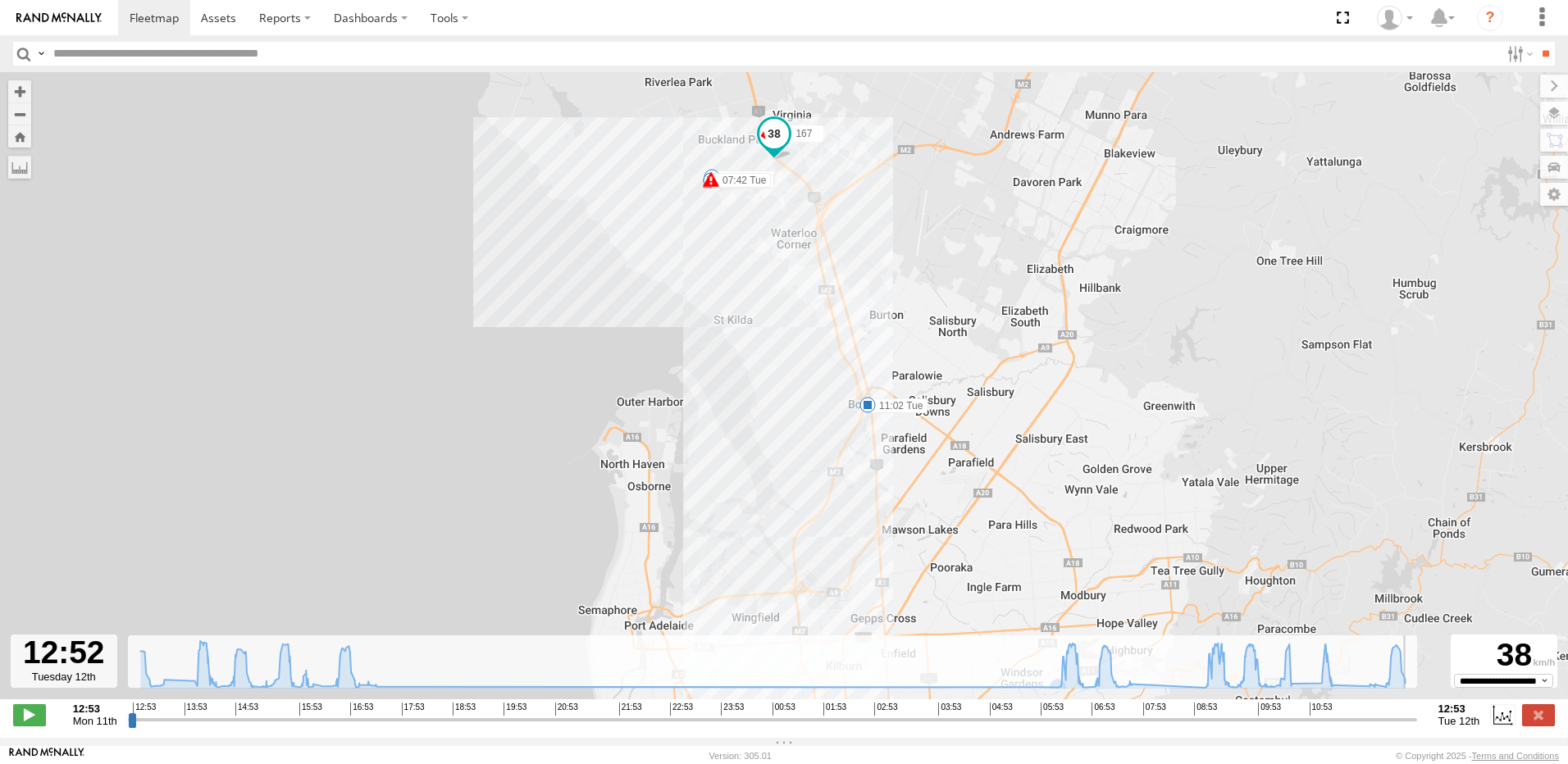
click at [1410, 712] on input "range" at bounding box center [772, 720] width 1289 height 16
click at [1064, 686] on icon at bounding box center [1064, 679] width 13 height 13
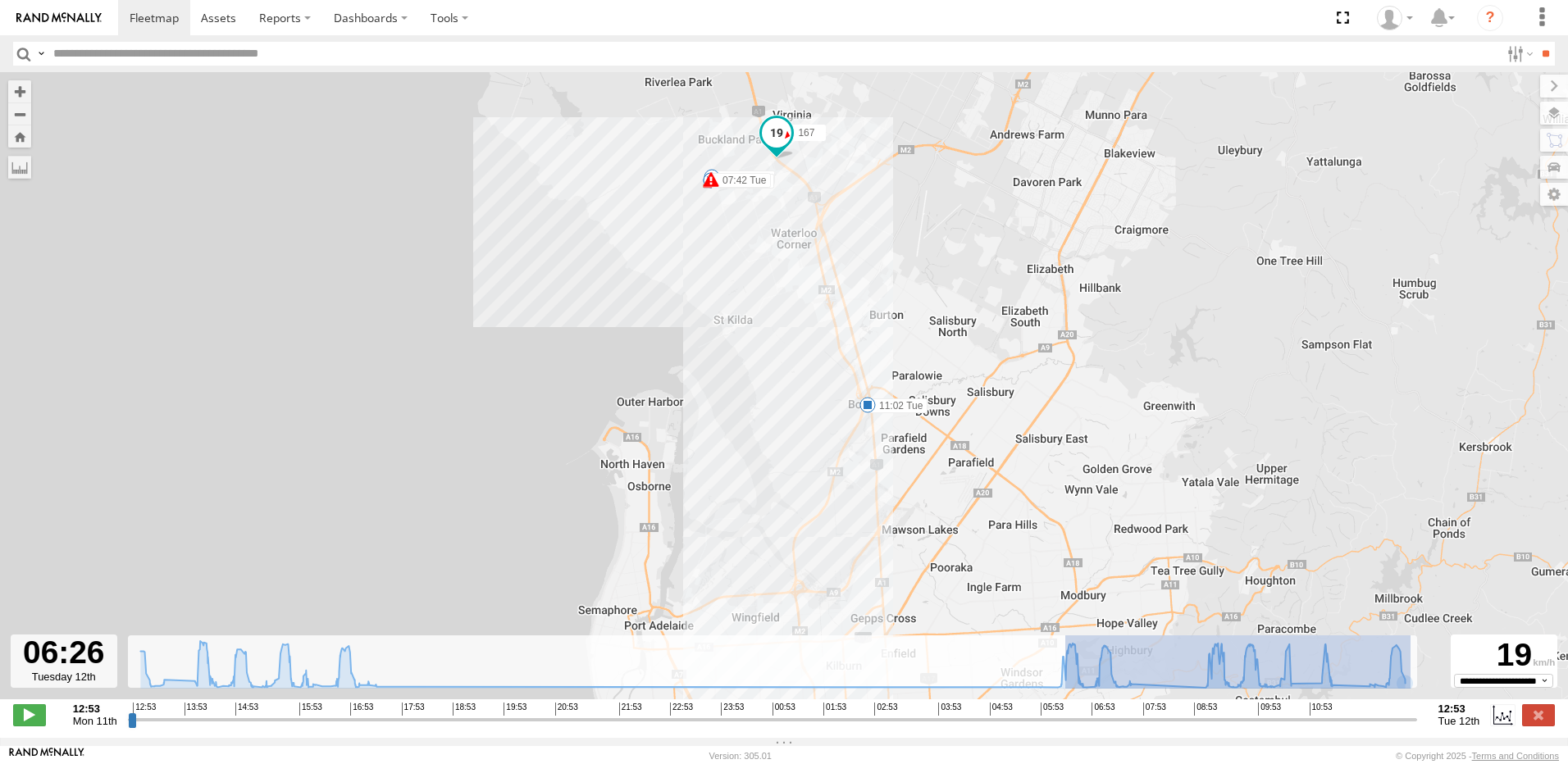
drag, startPoint x: 1064, startPoint y: 691, endPoint x: 1450, endPoint y: 694, distance: 386.0
click at [1450, 694] on div "To navigate the map with touch gestures double-tap and hold your finger on the …" at bounding box center [784, 404] width 1568 height 665
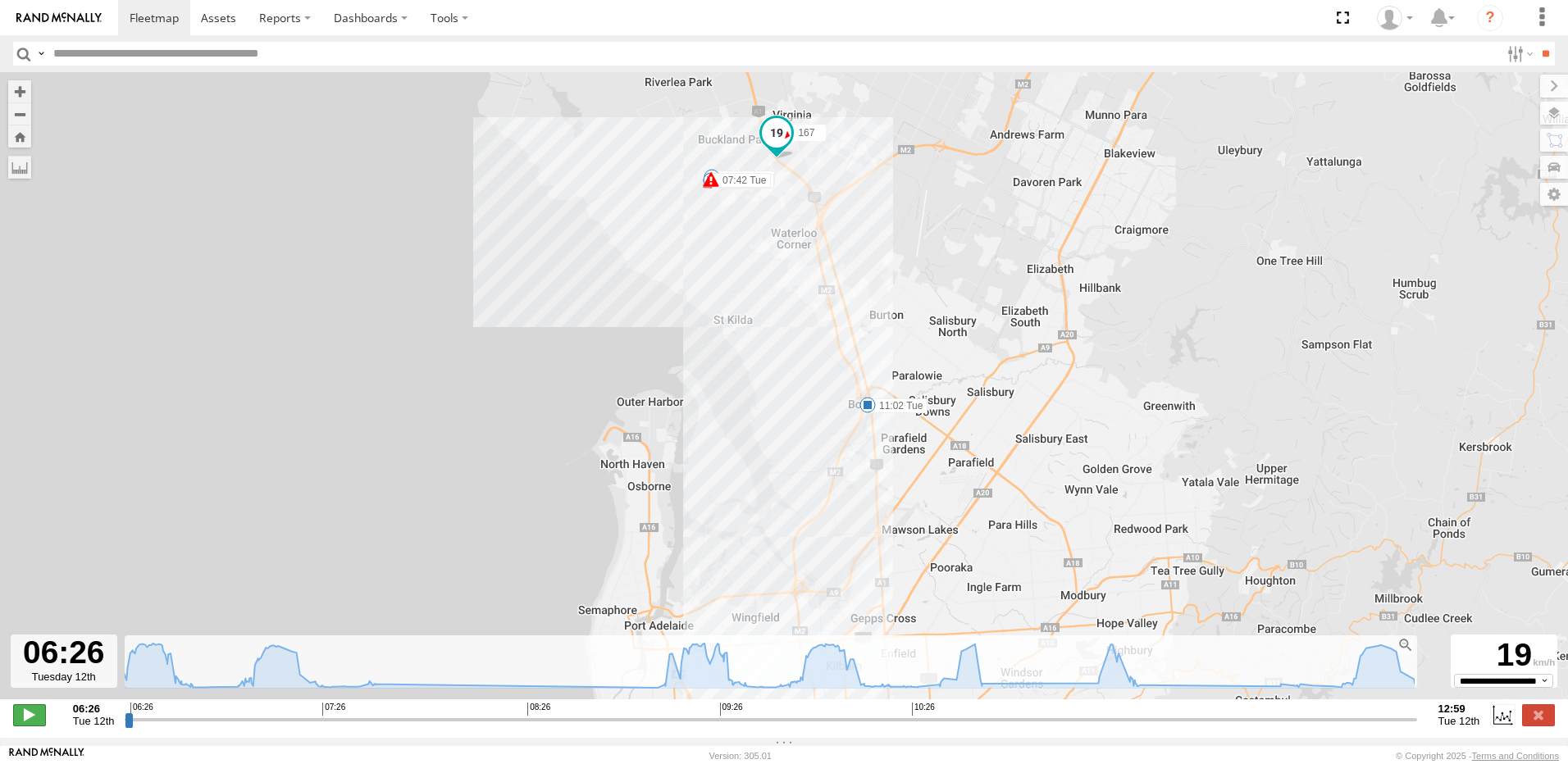
click at [31, 724] on span at bounding box center [29, 715] width 33 height 22
drag, startPoint x: 173, startPoint y: 725, endPoint x: 199, endPoint y: 726, distance: 26.0
click at [199, 726] on input "range" at bounding box center [770, 720] width 1292 height 16
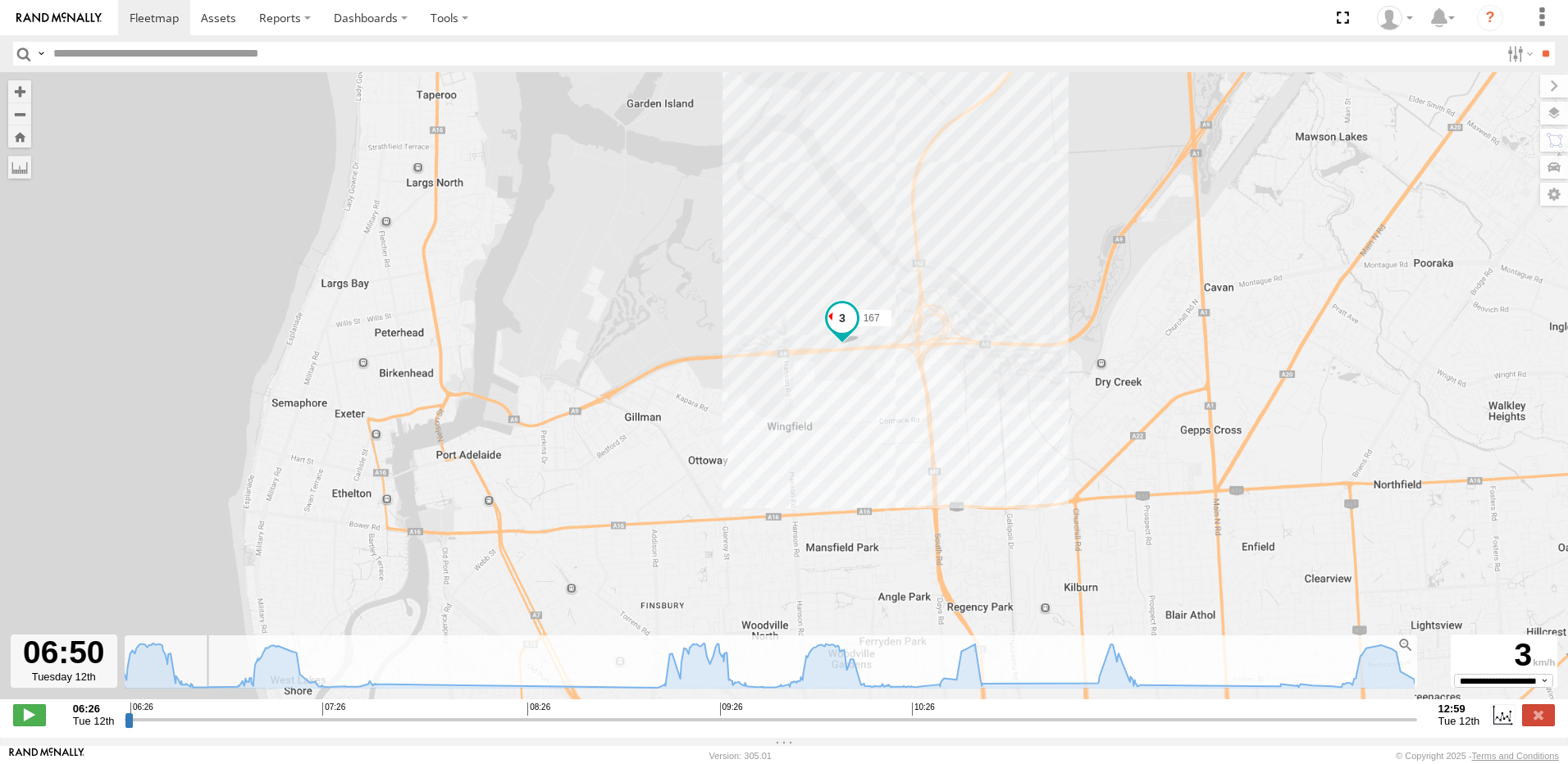
drag, startPoint x: 599, startPoint y: 527, endPoint x: 621, endPoint y: 407, distance: 122.0
click at [621, 407] on div "167 13:43 Mon 17:25 Mon 17:25 Mon 17:26 Mon 07:42 Tue 07:42 Tue 07:44 Tue 11:02…" at bounding box center [784, 394] width 1568 height 645
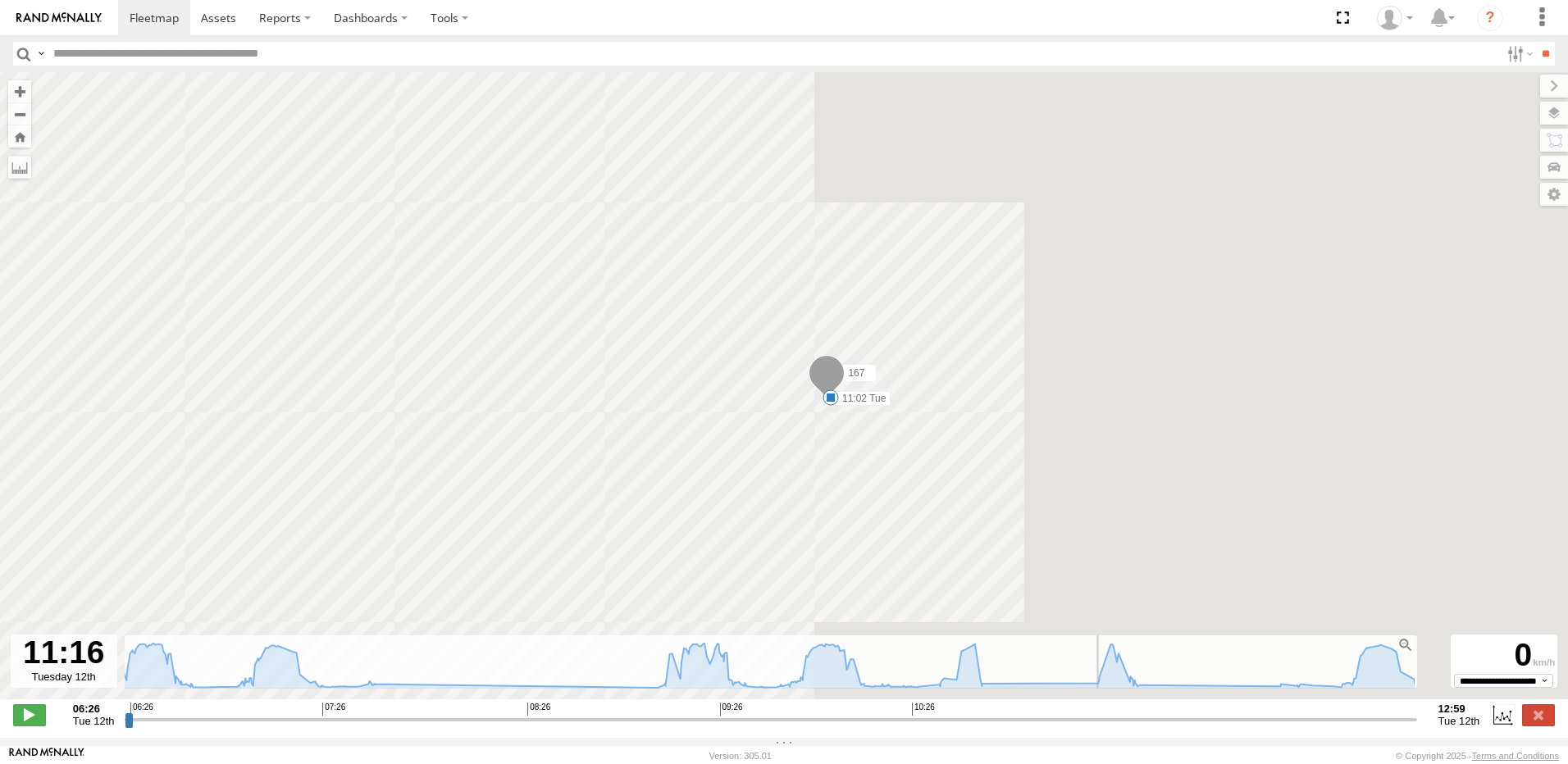
drag, startPoint x: 236, startPoint y: 731, endPoint x: 960, endPoint y: 714, distance: 724.2
type input "**********"
click at [978, 718] on input "range" at bounding box center [770, 720] width 1292 height 16
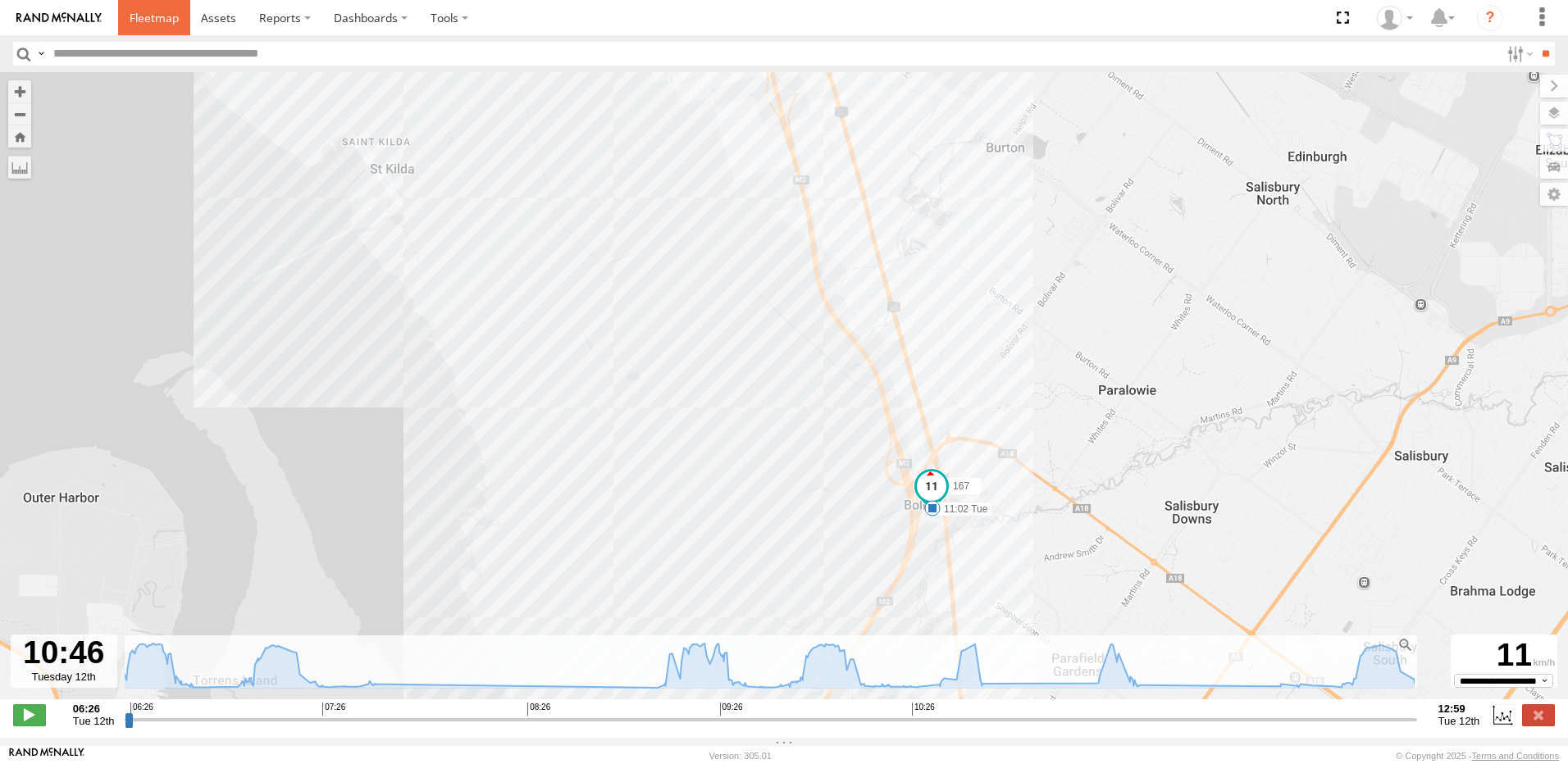
click at [165, 21] on span at bounding box center [154, 18] width 49 height 16
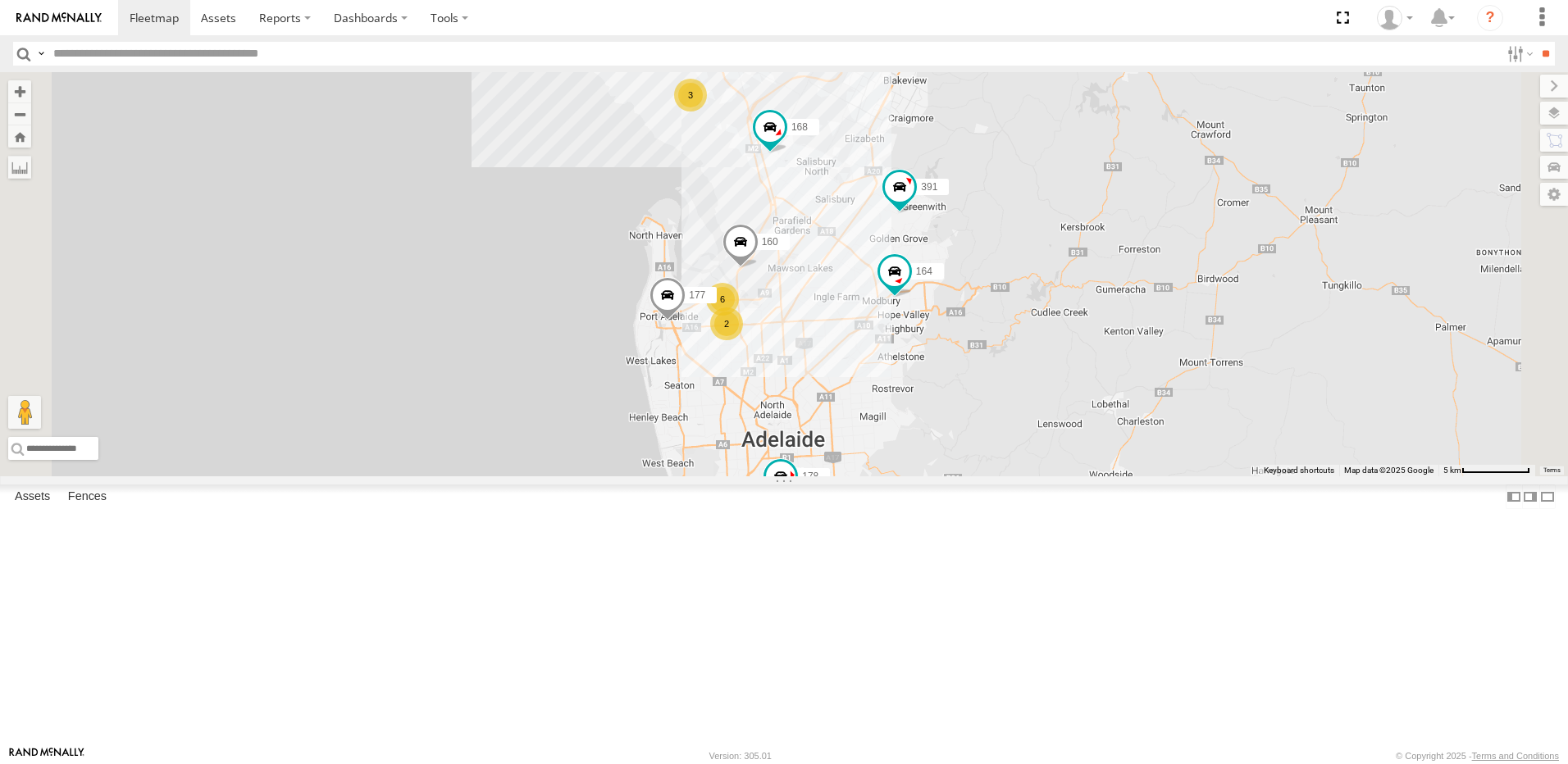
click at [0, 0] on div "Video" at bounding box center [0, 0] width 0 height 0
click at [0, 0] on span at bounding box center [0, 0] width 0 height 0
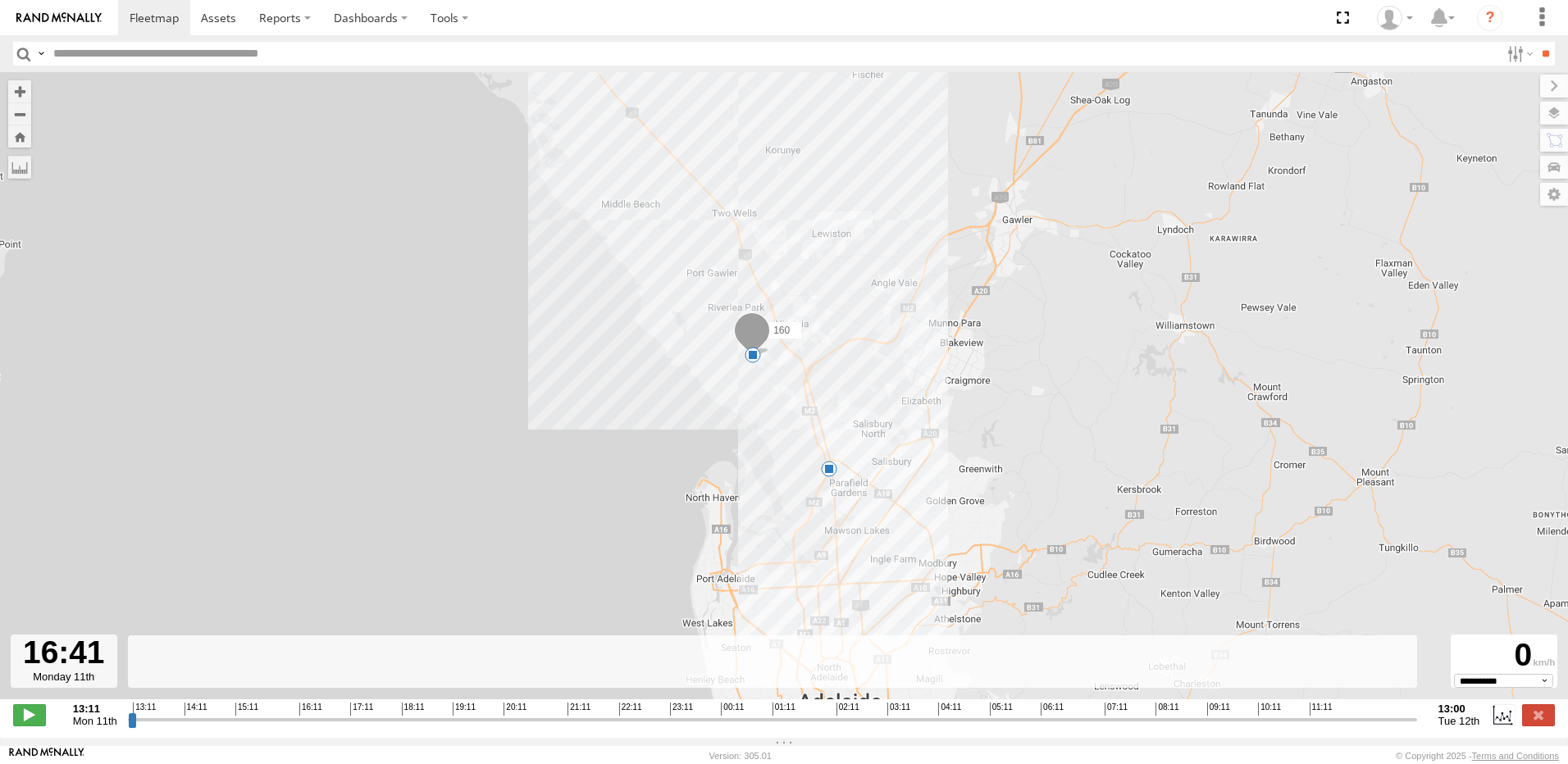
drag, startPoint x: 133, startPoint y: 729, endPoint x: 319, endPoint y: 751, distance: 187.3
click at [319, 728] on input "range" at bounding box center [772, 720] width 1289 height 16
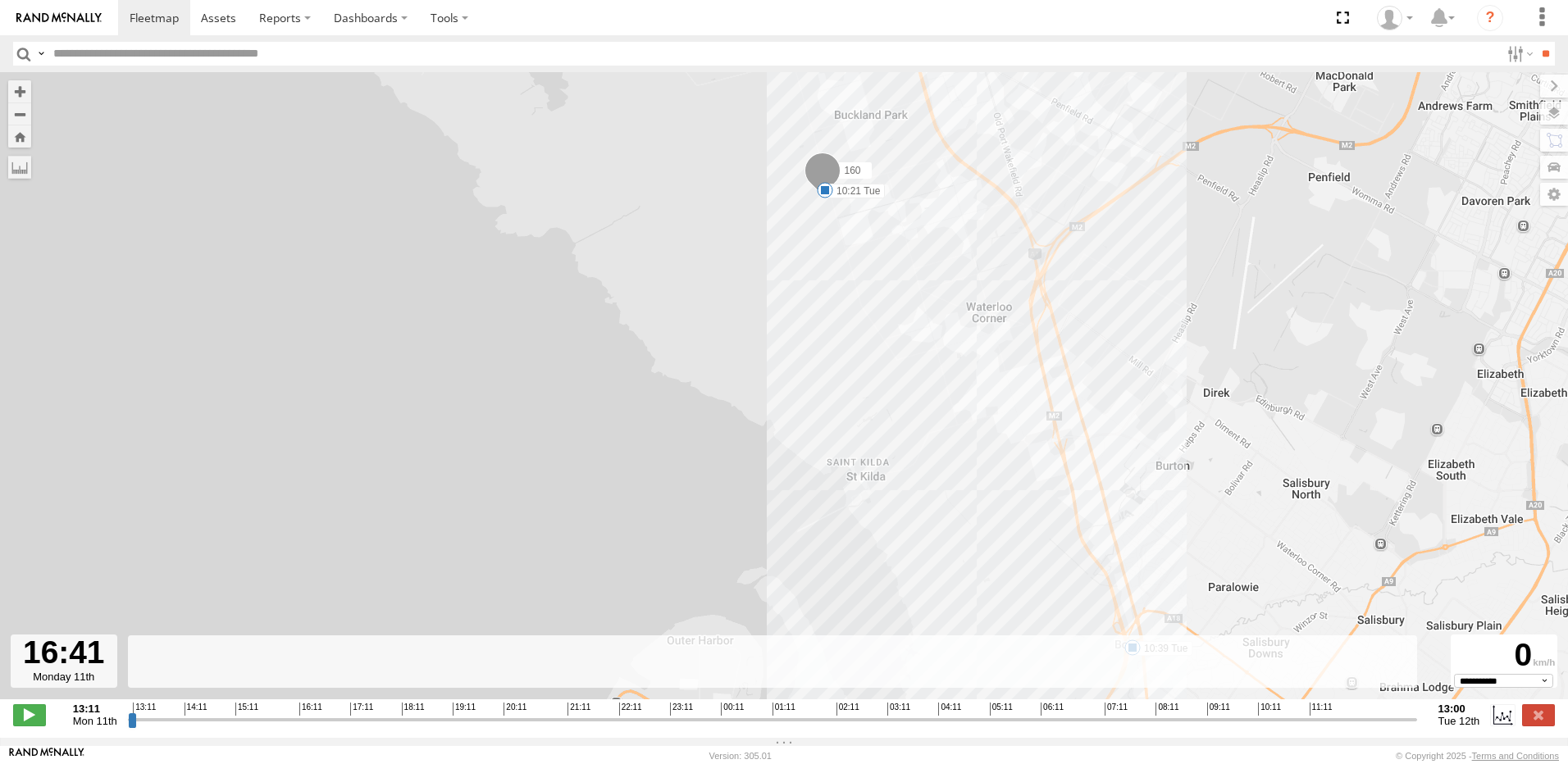
drag, startPoint x: 962, startPoint y: 258, endPoint x: 779, endPoint y: 309, distance: 190.0
click at [779, 309] on div "160 10:21 Tue 10:39 Tue" at bounding box center [784, 394] width 1568 height 645
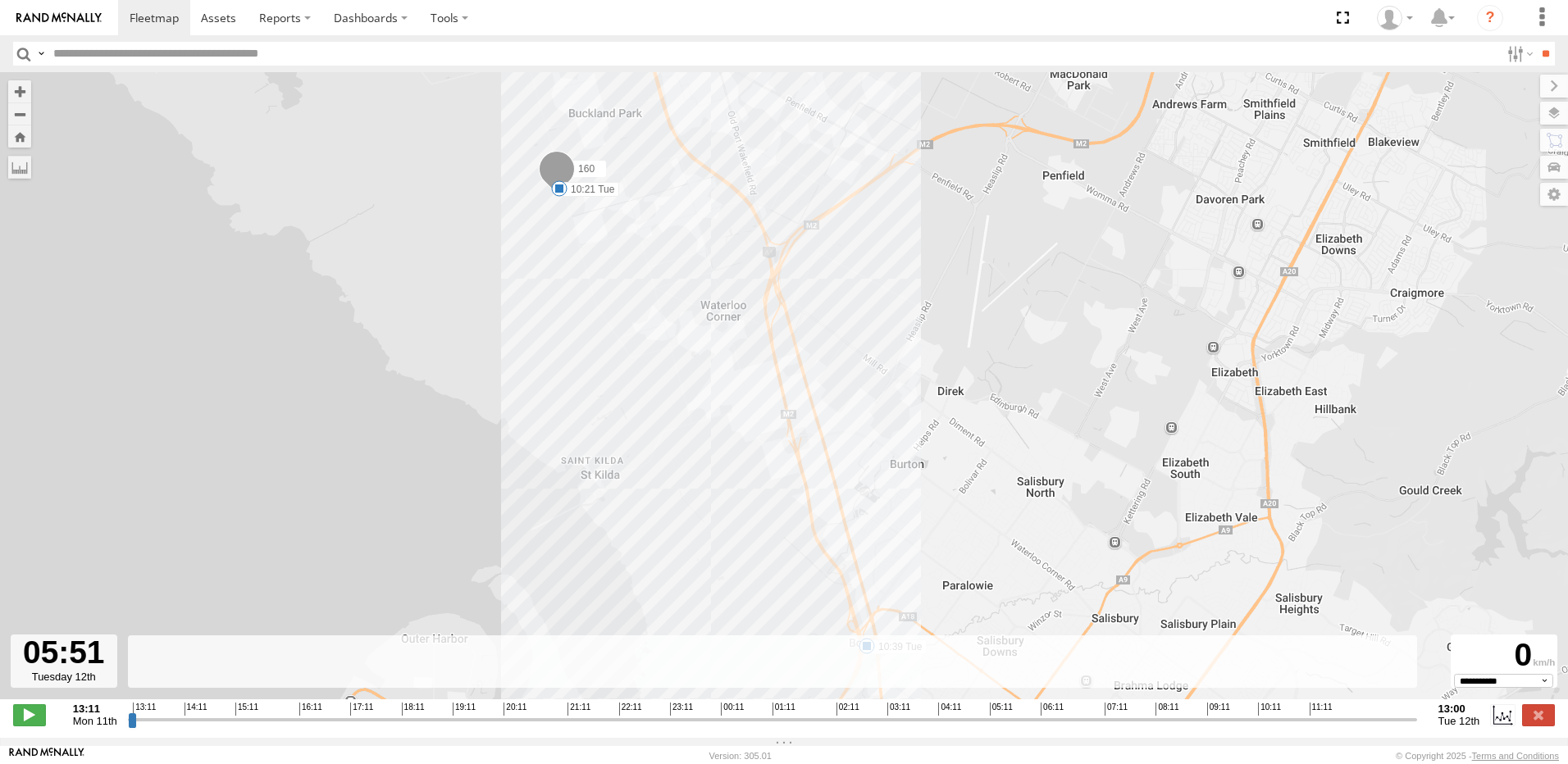
drag, startPoint x: 321, startPoint y: 730, endPoint x: 1027, endPoint y: 741, distance: 706.1
click at [1027, 728] on input "range" at bounding box center [772, 720] width 1289 height 16
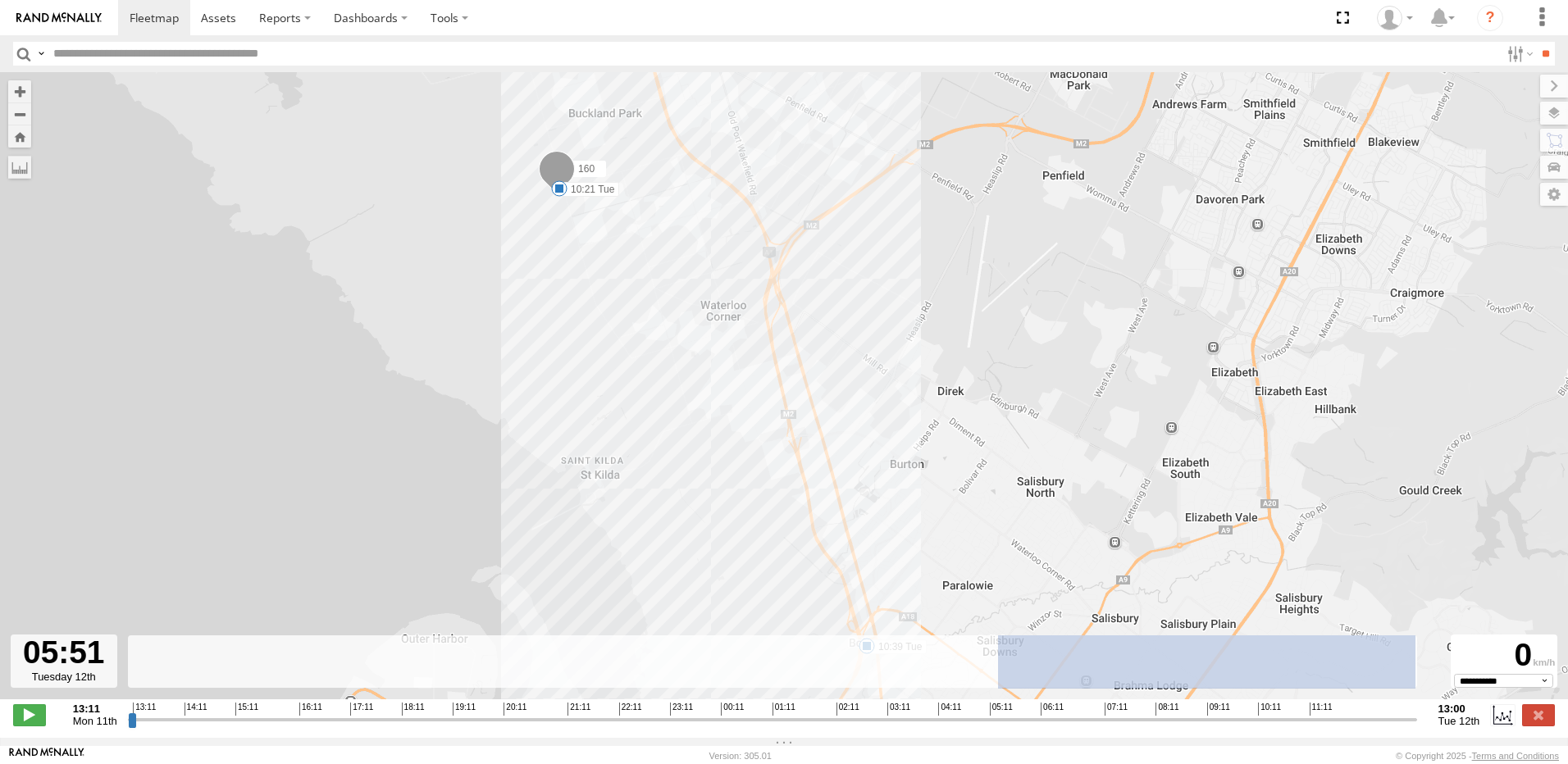
drag, startPoint x: 997, startPoint y: 677, endPoint x: 1414, endPoint y: 691, distance: 417.2
click at [1414, 688] on rect at bounding box center [773, 661] width 1290 height 53
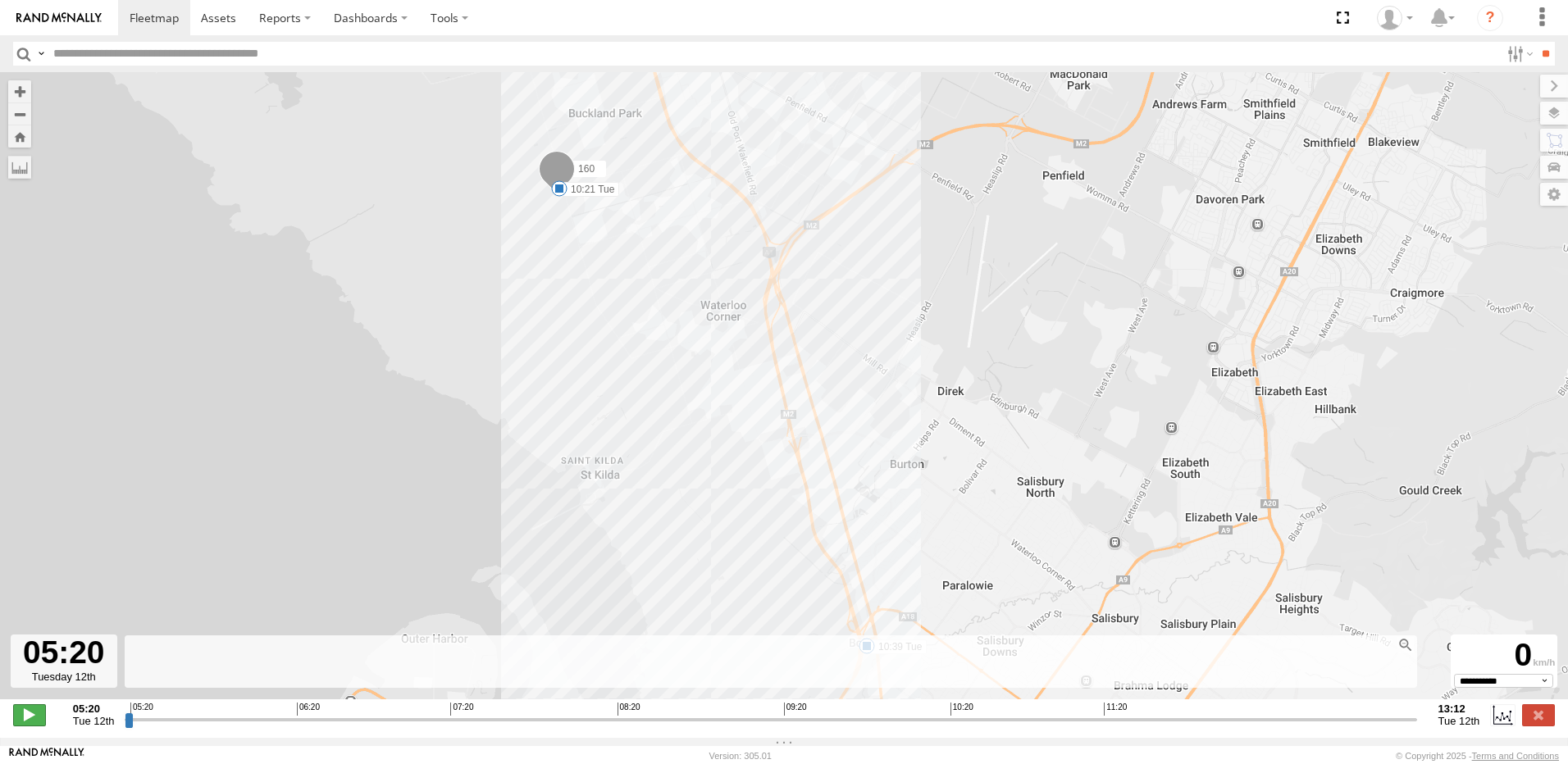
click at [21, 726] on span at bounding box center [29, 715] width 33 height 22
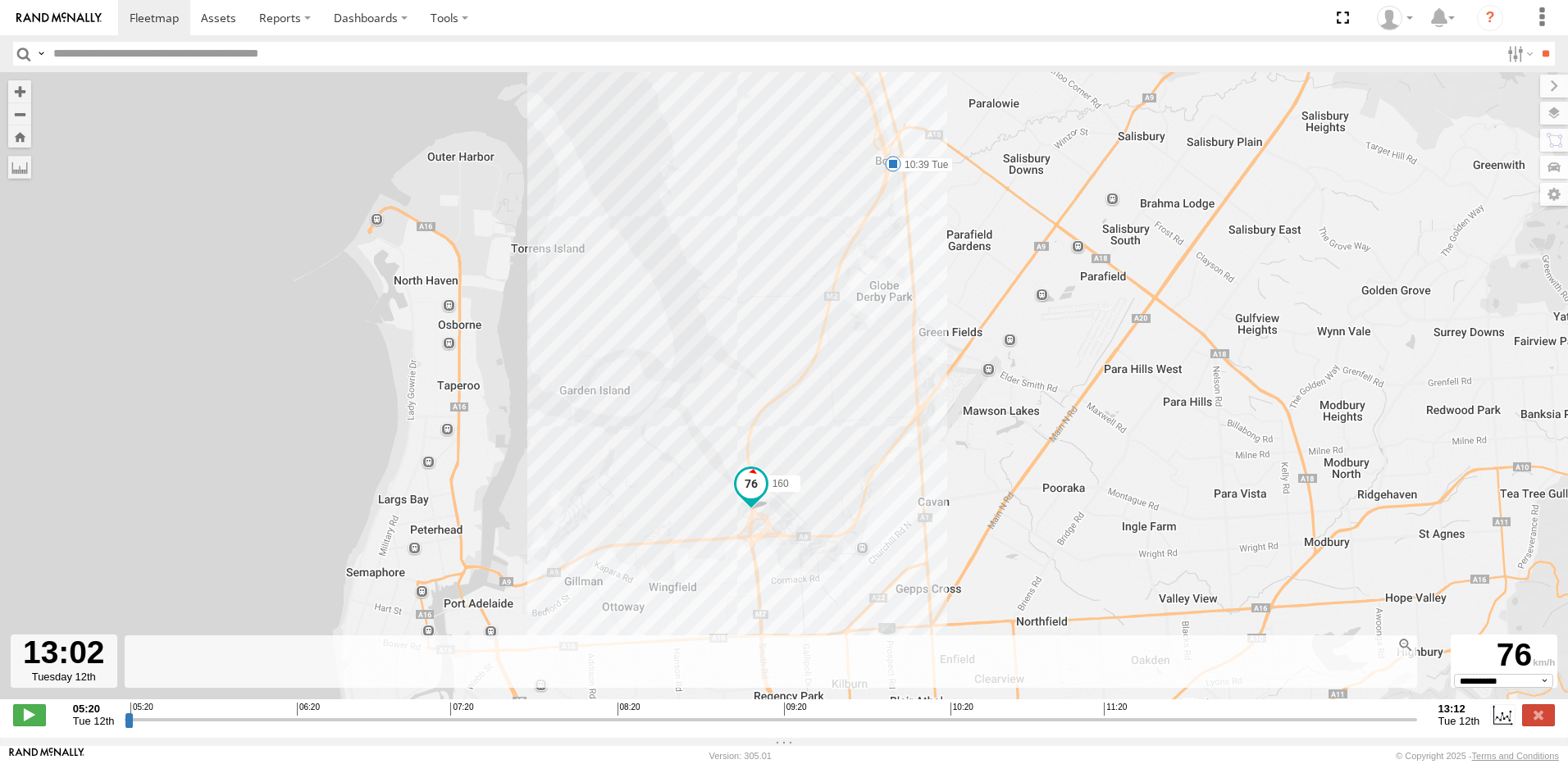
drag, startPoint x: 194, startPoint y: 730, endPoint x: 1385, endPoint y: 758, distance: 1191.3
click at [1385, 728] on input "range" at bounding box center [770, 720] width 1292 height 16
type input "**********"
